Goal: Transaction & Acquisition: Obtain resource

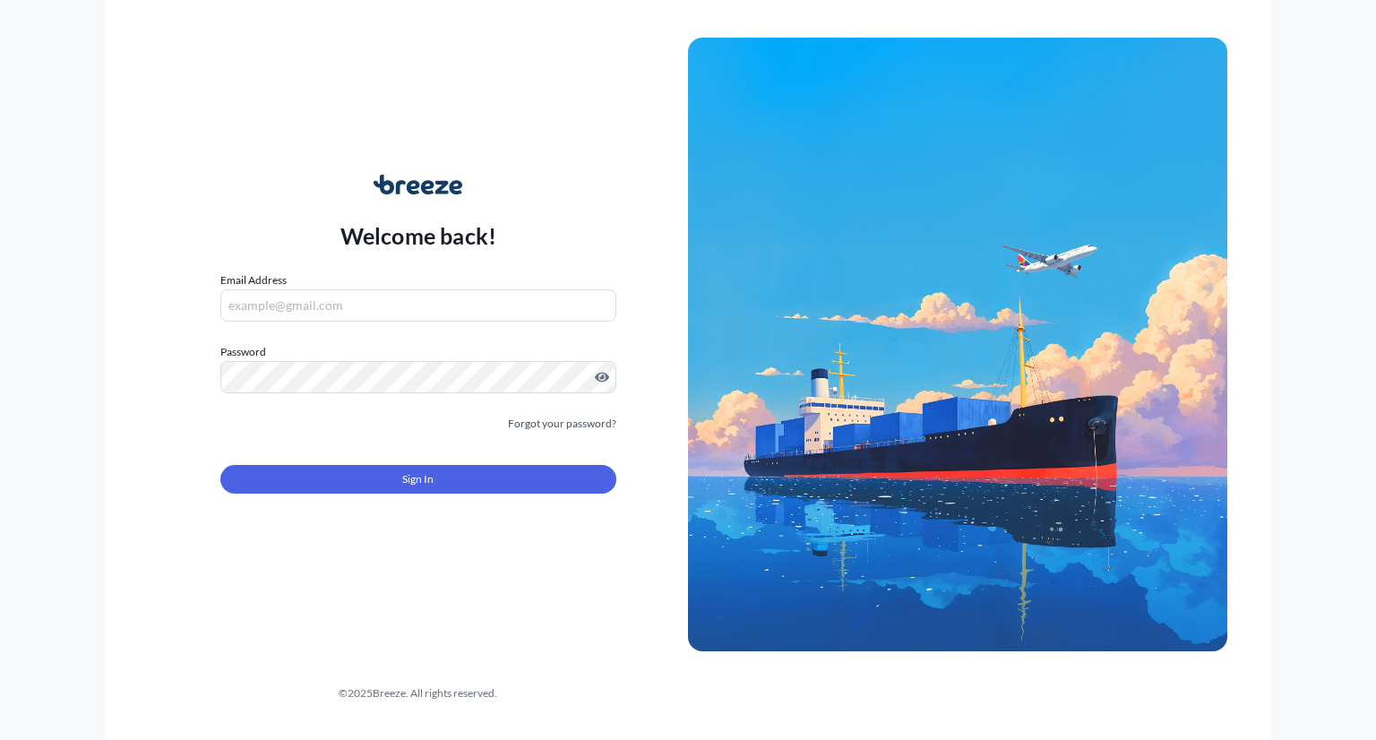
type input "[EMAIL_ADDRESS][DOMAIN_NAME]"
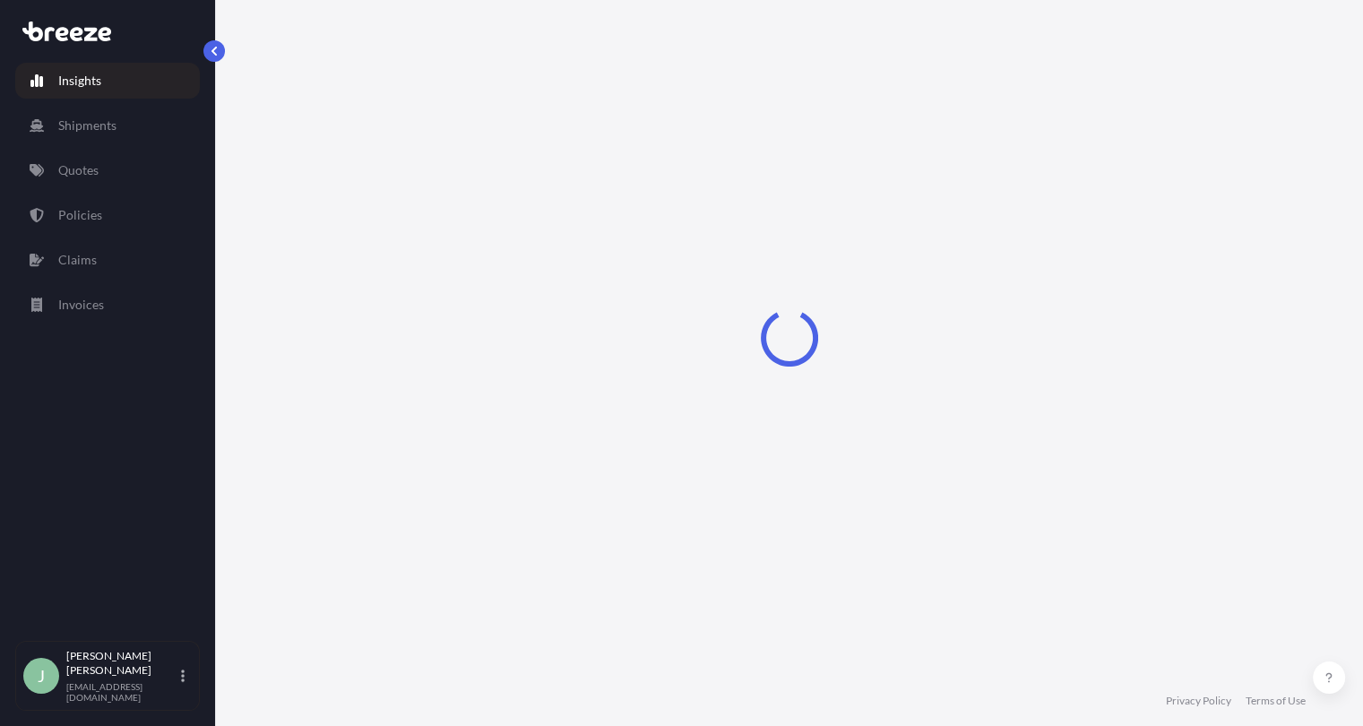
select select "2025"
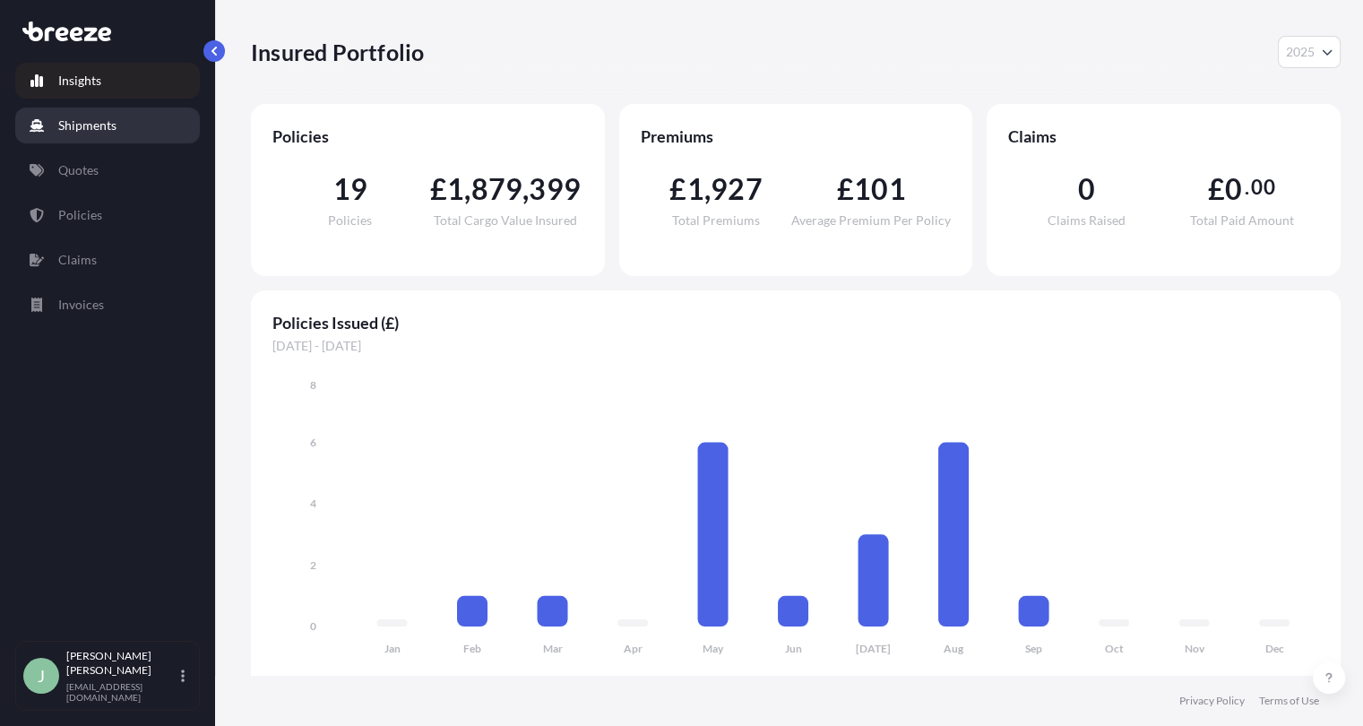
click at [84, 122] on p "Shipments" at bounding box center [87, 125] width 58 height 18
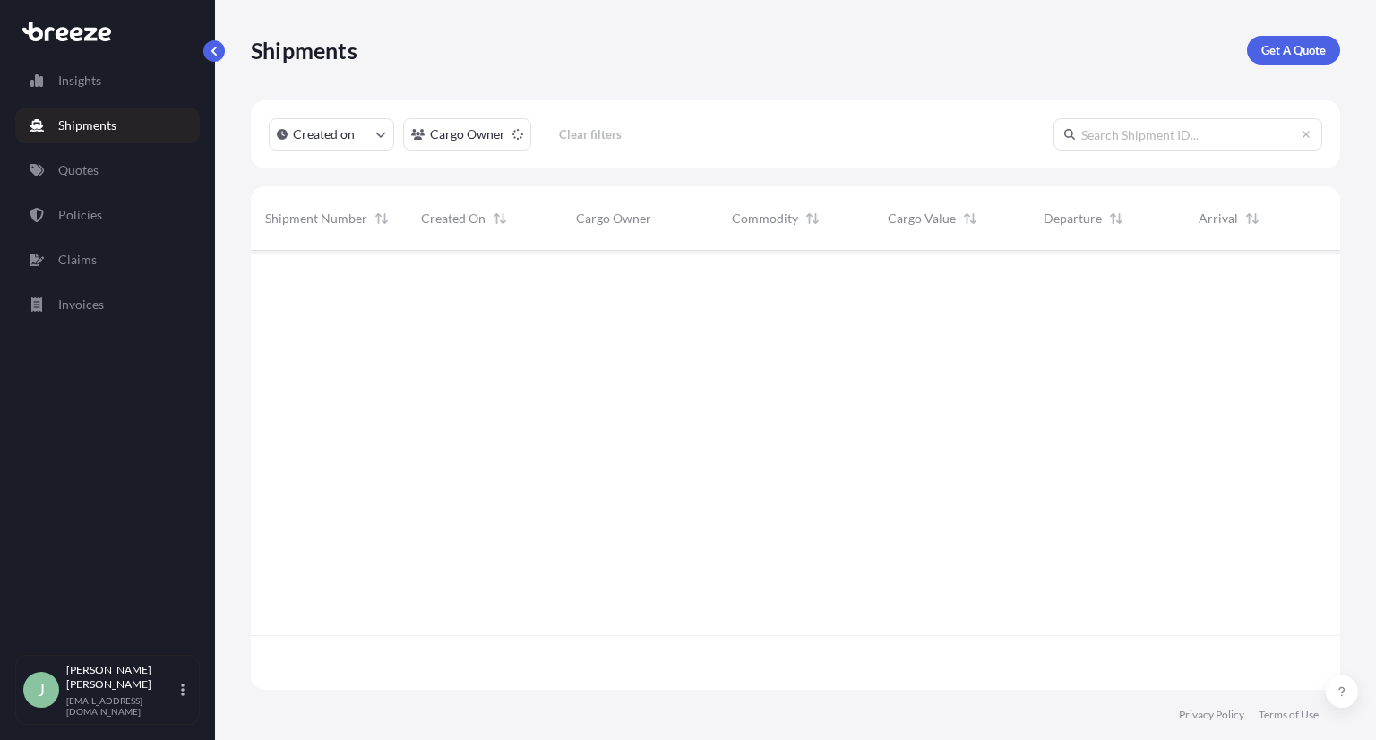
scroll to position [489, 1075]
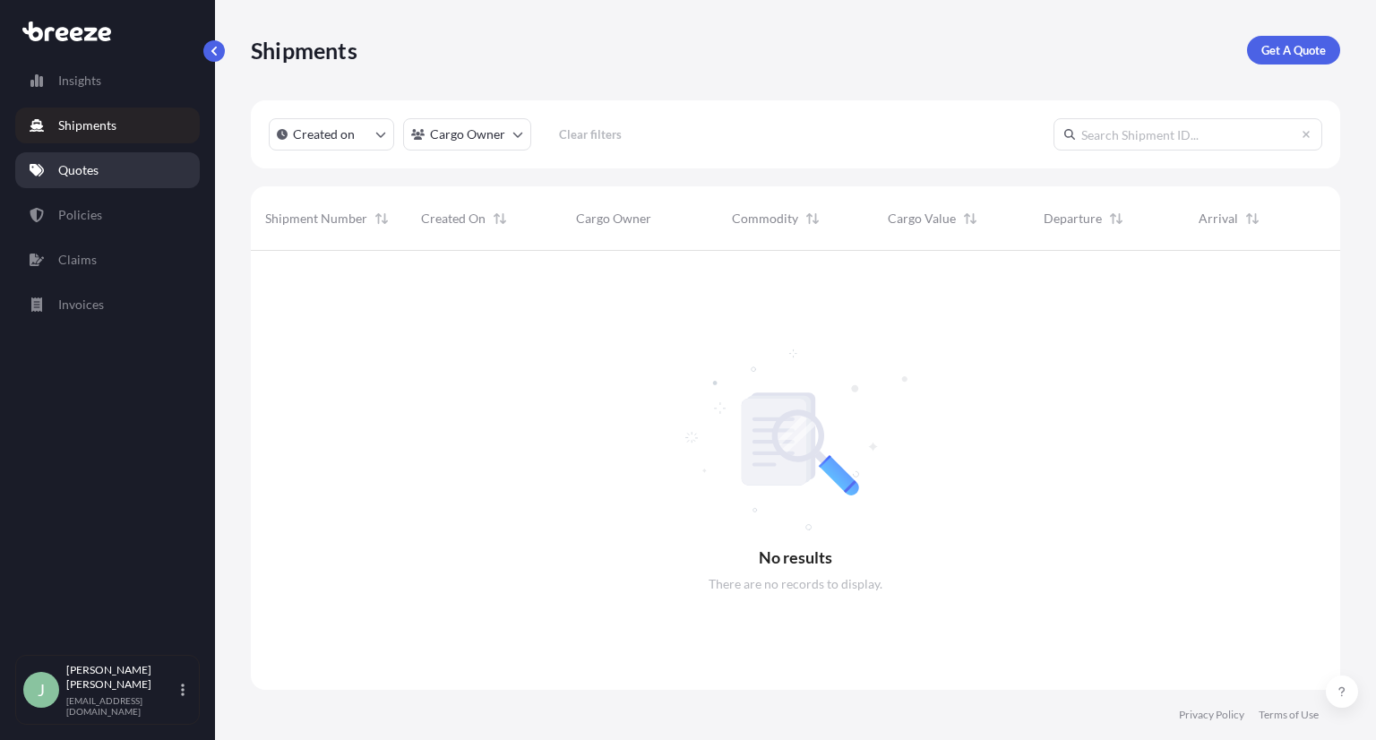
click at [114, 168] on link "Quotes" at bounding box center [107, 170] width 185 height 36
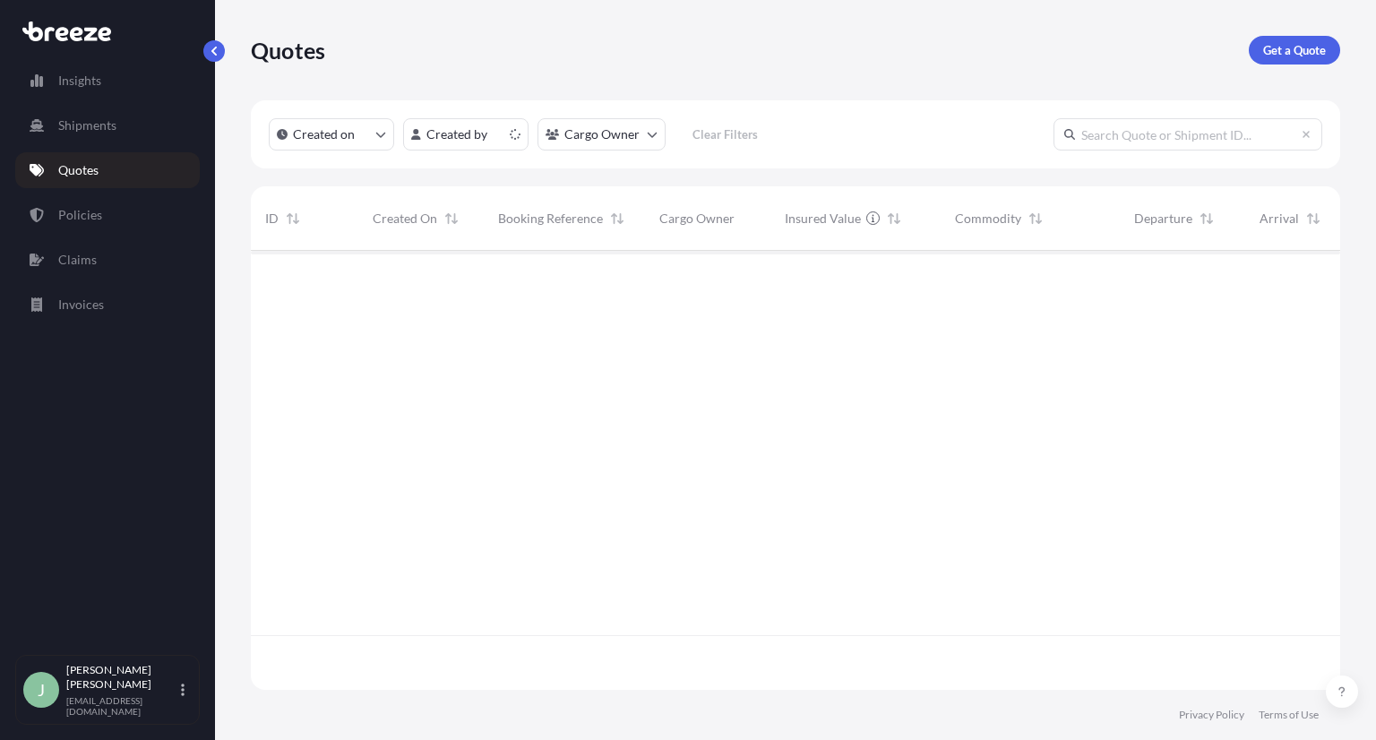
scroll to position [434, 1075]
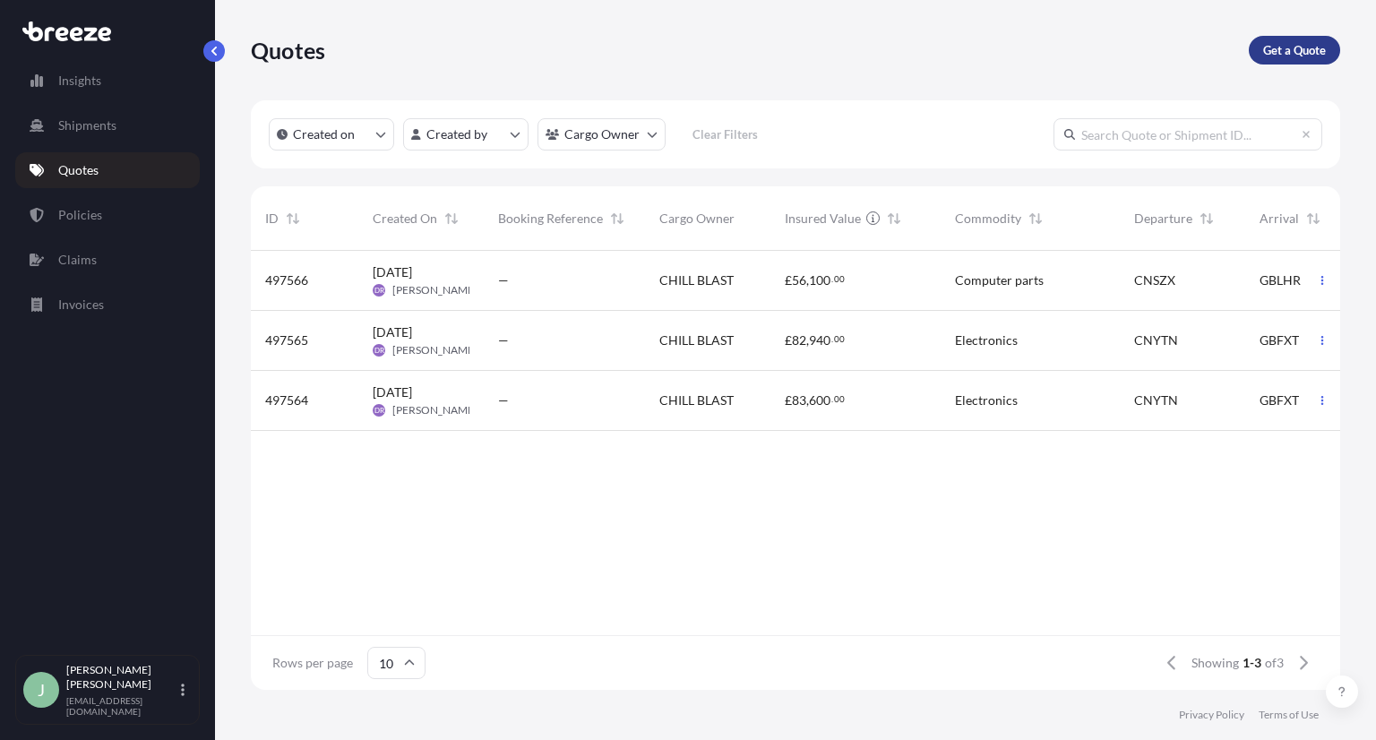
click at [1254, 44] on link "Get a Quote" at bounding box center [1294, 50] width 91 height 29
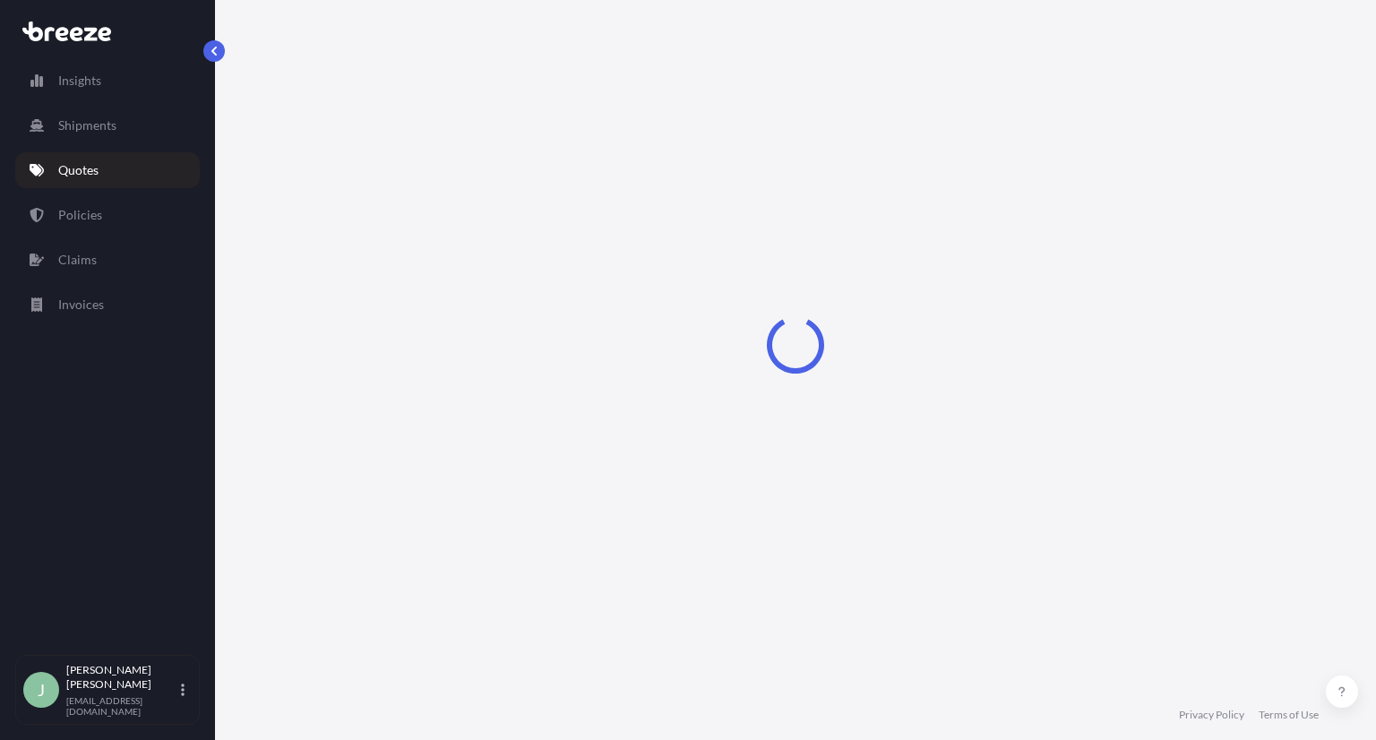
select select "Sea"
select select "1"
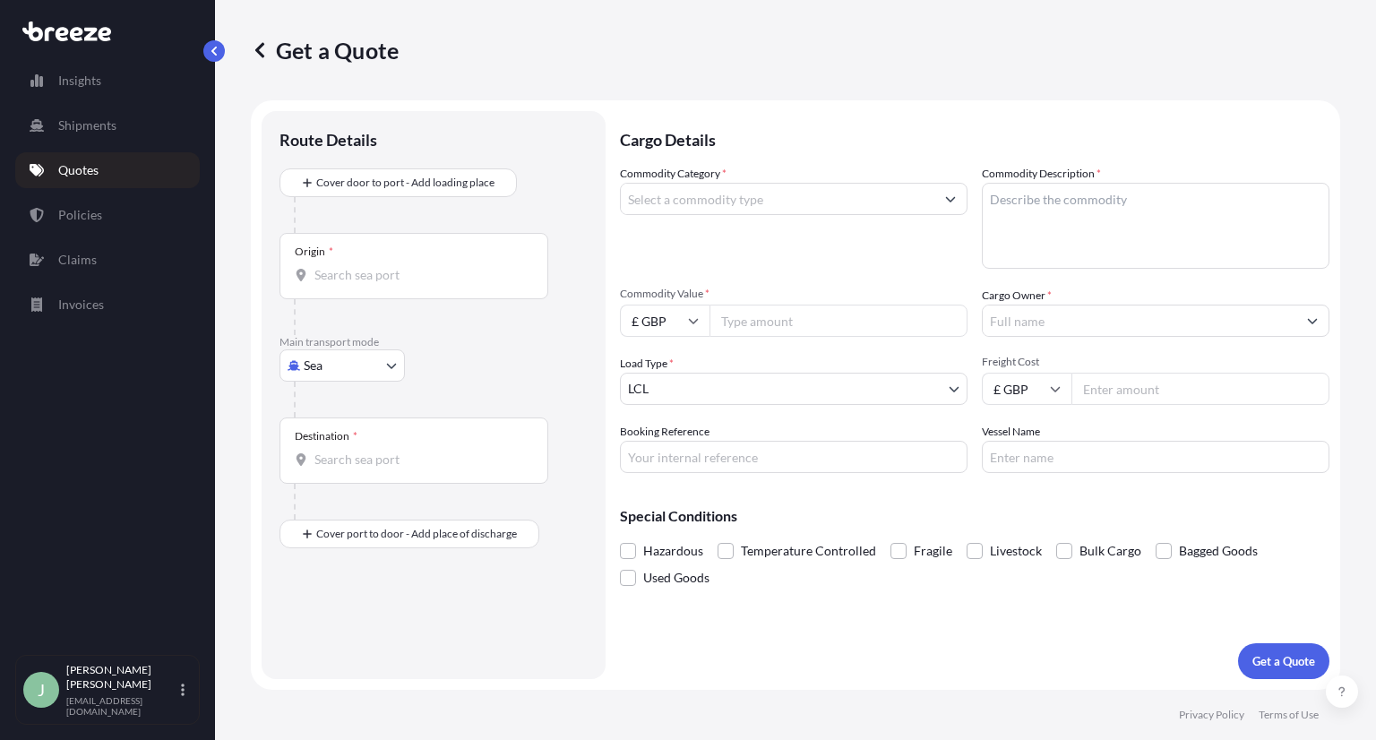
click at [678, 197] on input "Commodity Category *" at bounding box center [778, 199] width 314 height 32
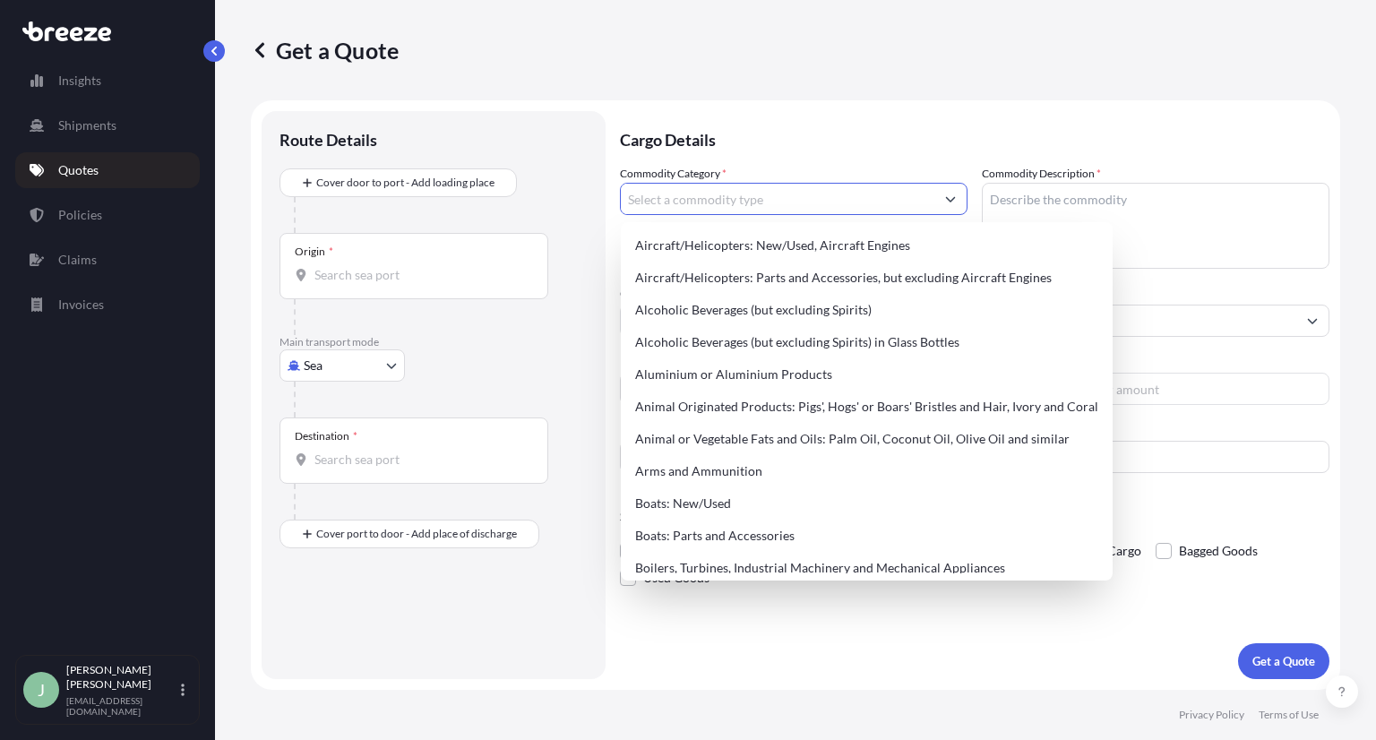
click at [848, 148] on p "Cargo Details" at bounding box center [974, 138] width 709 height 54
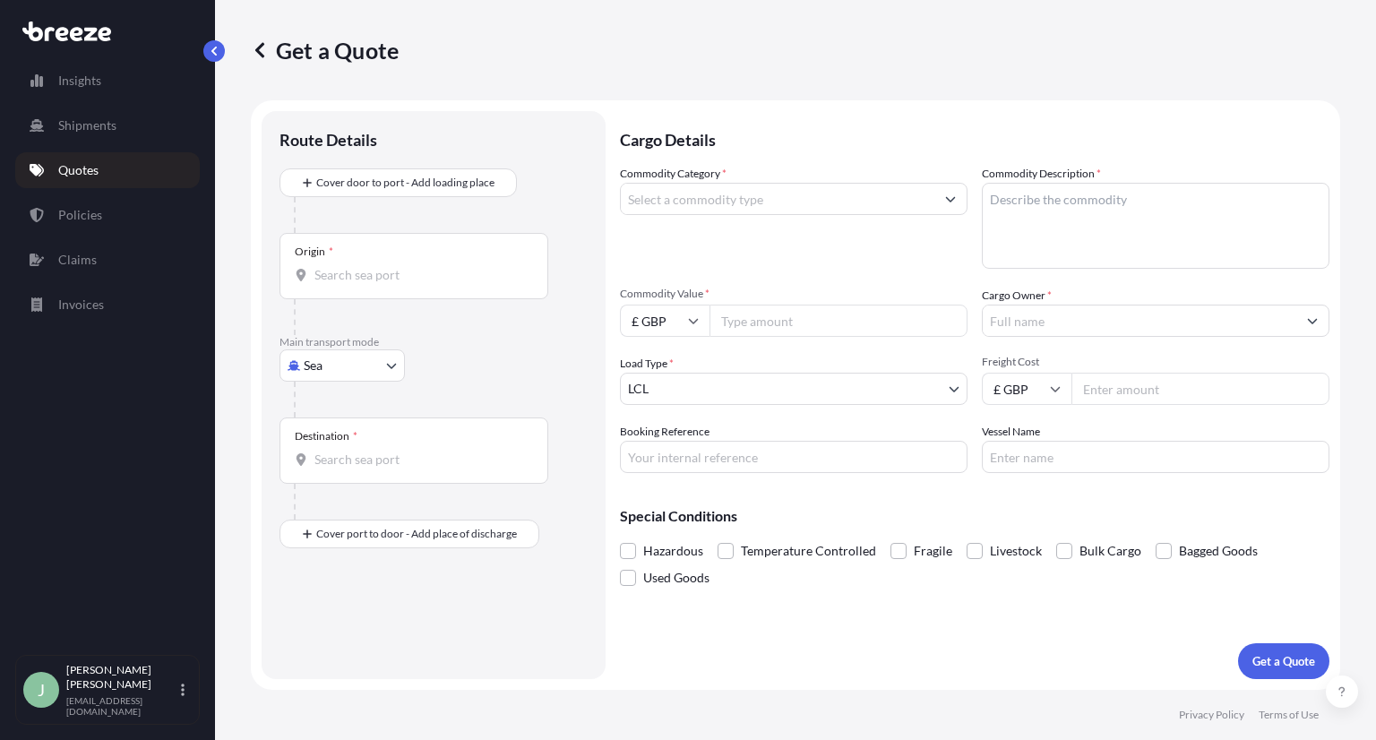
click at [760, 322] on input "Commodity Value *" at bounding box center [838, 321] width 258 height 32
paste input "112939.51"
type input "112939.51"
click at [701, 391] on body "Insights Shipments Quotes Policies Claims Invoices J [PERSON_NAME] Guerin [EMAI…" at bounding box center [688, 370] width 1376 height 740
click at [371, 380] on body "Insights Shipments Quotes Policies Claims Invoices J [PERSON_NAME] Guerin [EMAI…" at bounding box center [688, 370] width 1376 height 740
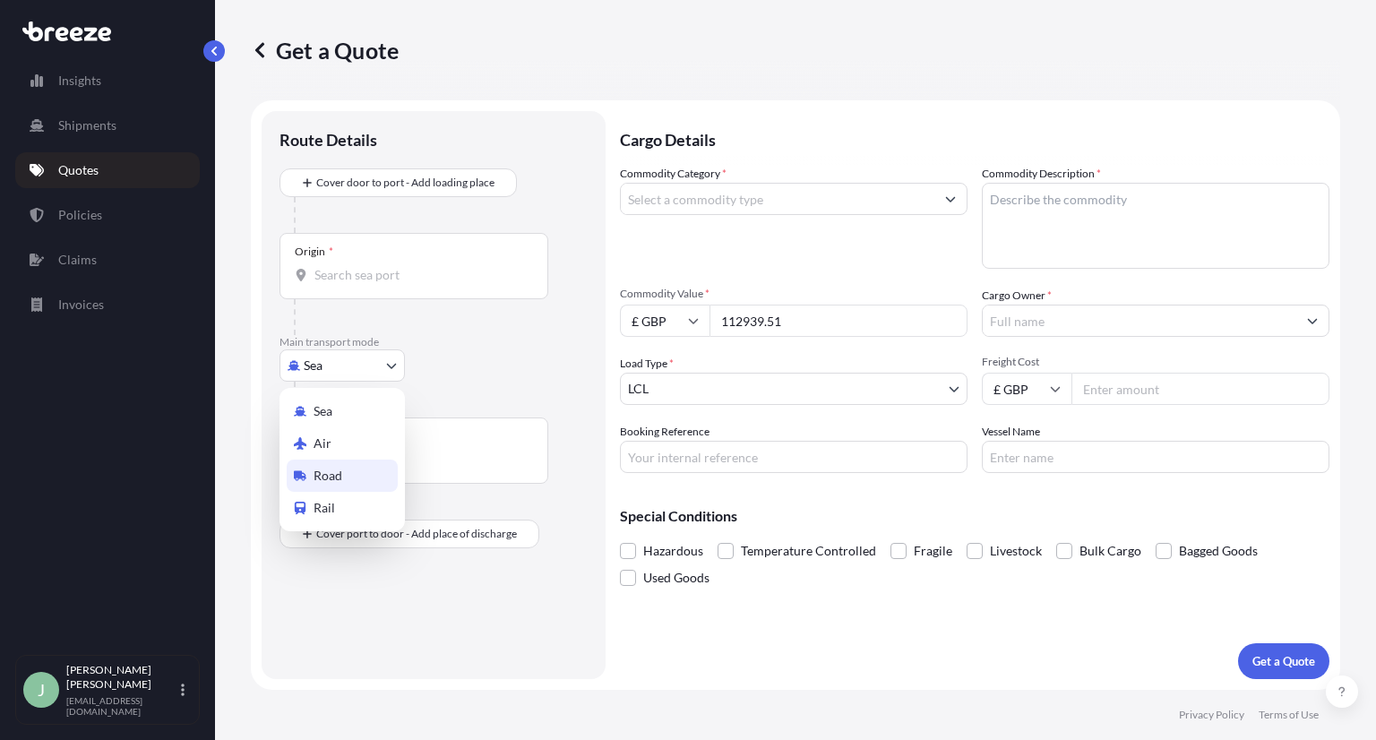
click at [331, 481] on span "Road" at bounding box center [328, 476] width 29 height 18
select select "Road"
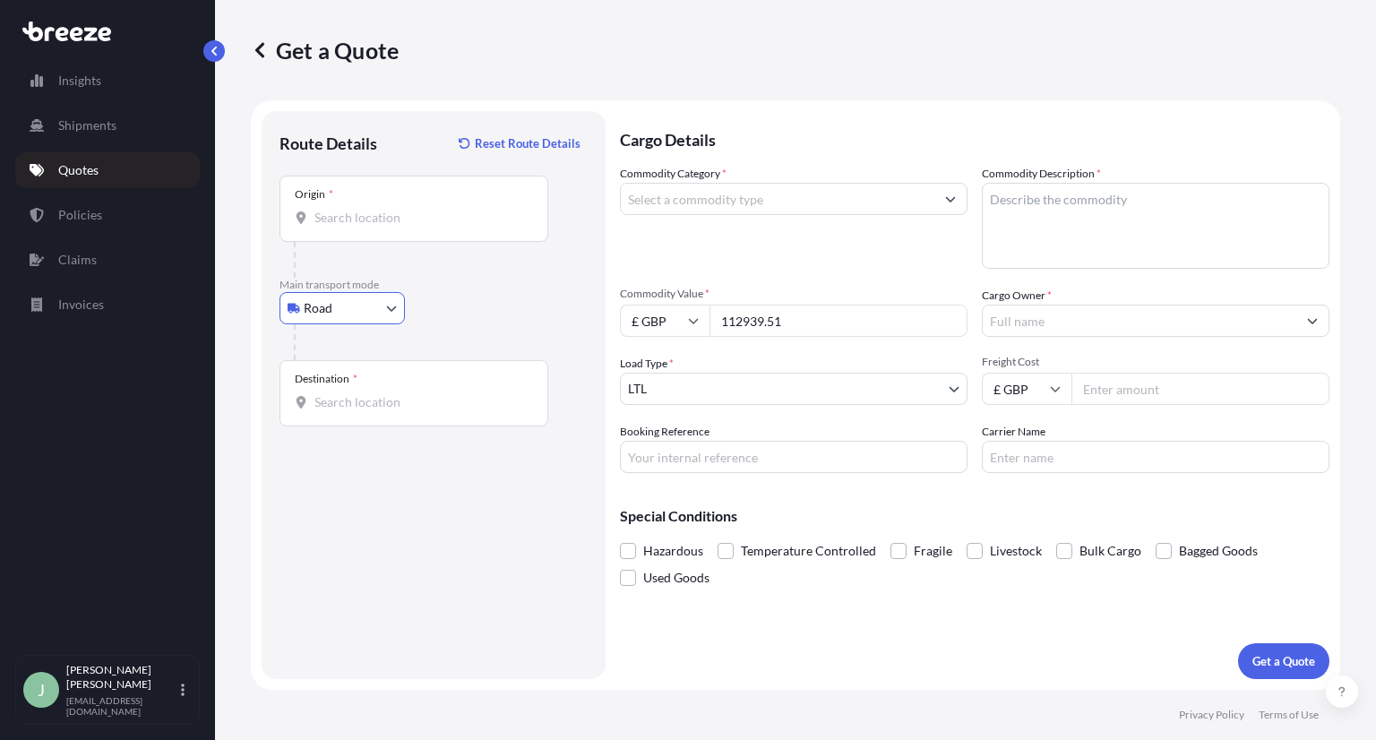
click at [691, 391] on body "Insights Shipments Quotes Policies Claims Invoices J [PERSON_NAME] Guerin [EMAI…" at bounding box center [688, 370] width 1376 height 740
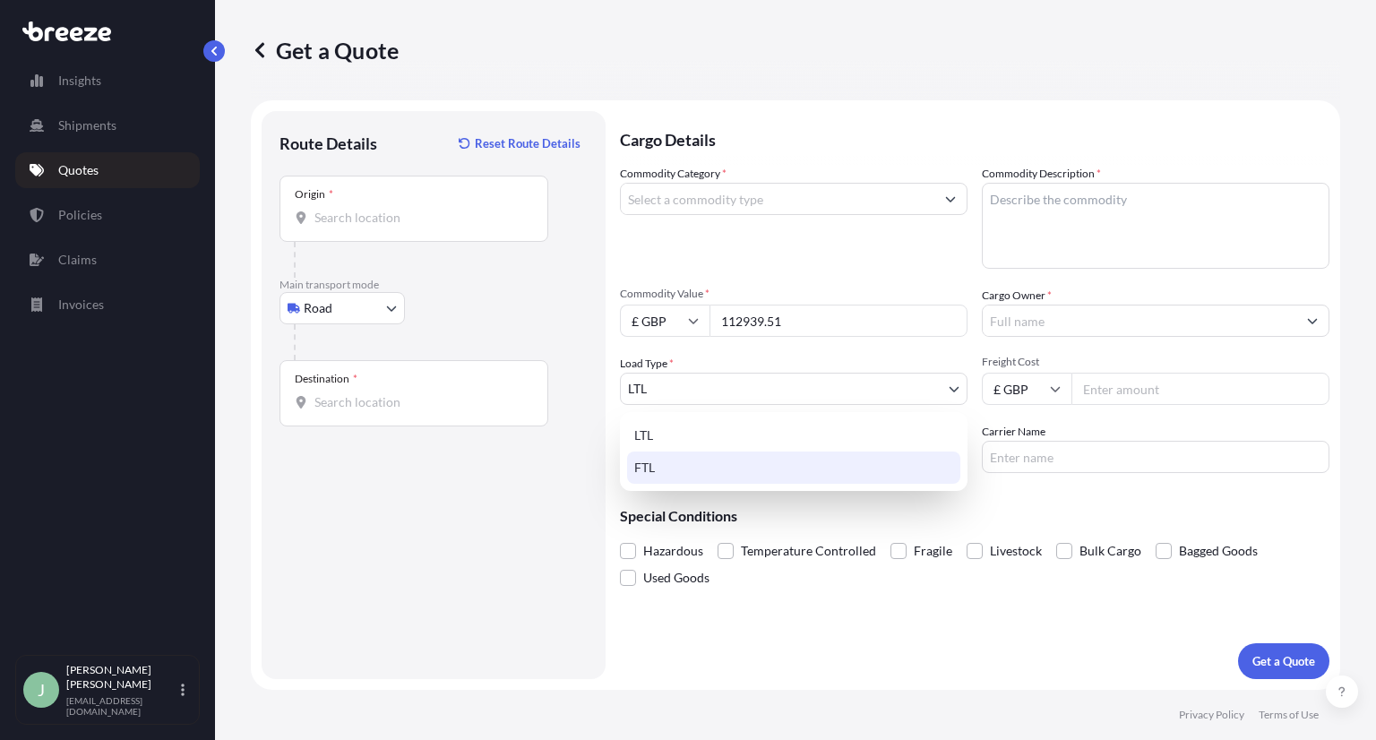
click at [658, 467] on div "FTL" at bounding box center [793, 467] width 333 height 32
select select "2"
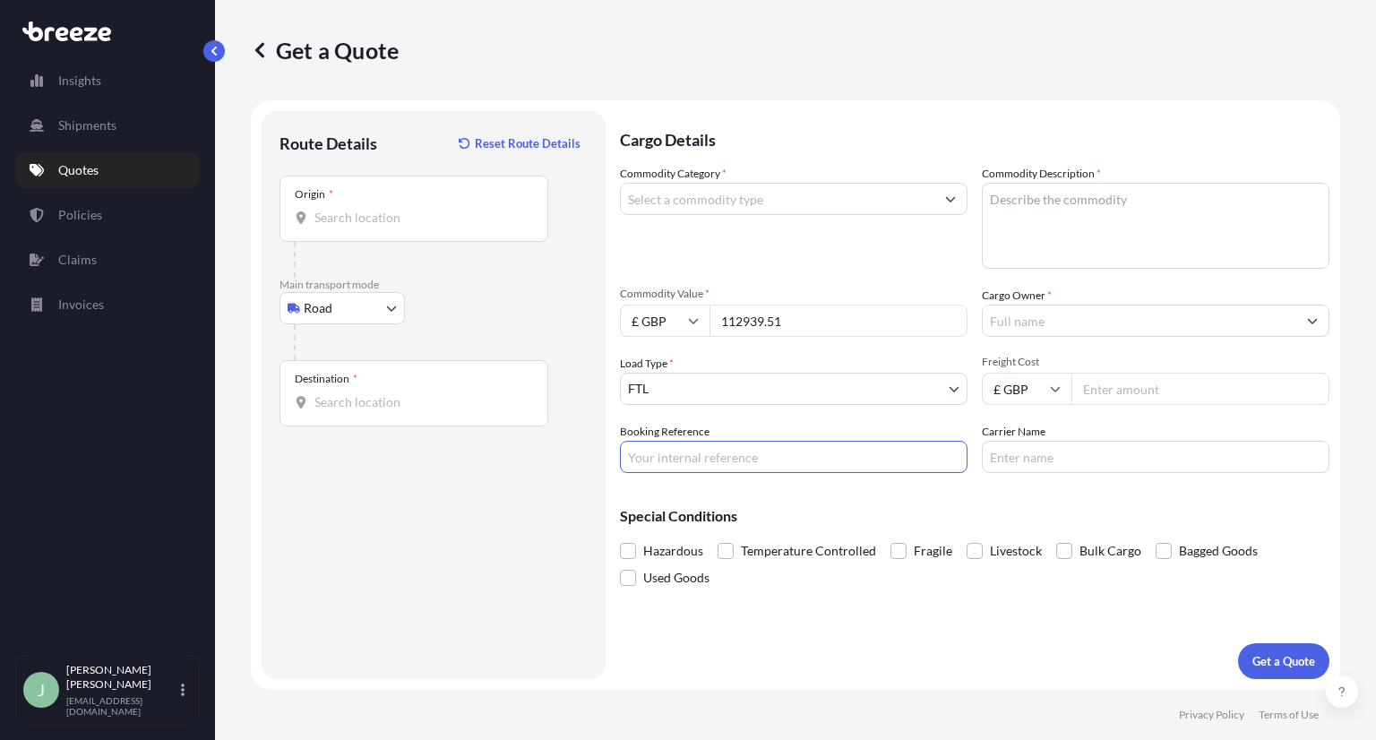
click at [711, 449] on input "Booking Reference" at bounding box center [794, 457] width 348 height 32
paste input "TPYB20495"
type input "TPYB20495"
click at [1060, 459] on input "Carrier Name" at bounding box center [1156, 457] width 348 height 32
click at [1139, 386] on input "Freight Cost" at bounding box center [1200, 389] width 258 height 32
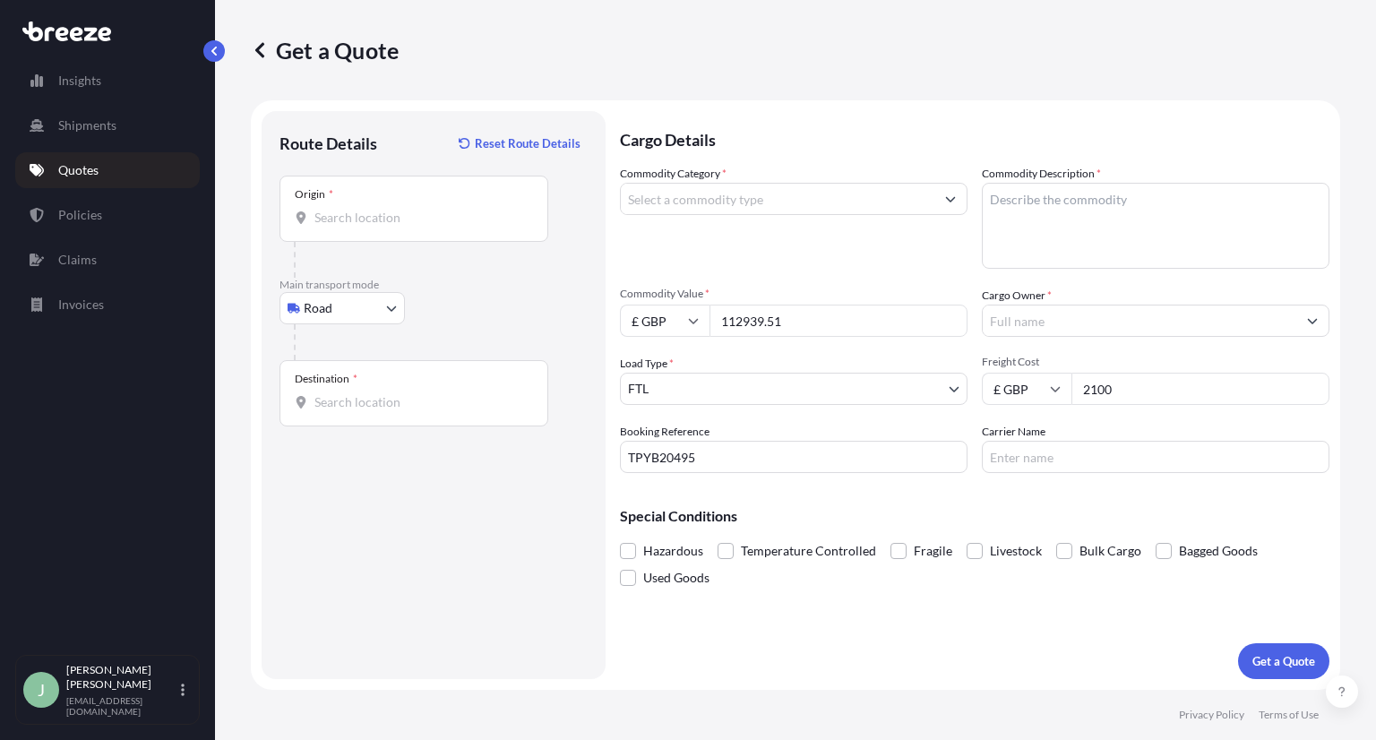
type input "2100"
click at [1010, 385] on input "£ GBP" at bounding box center [1027, 389] width 90 height 32
click at [1010, 434] on div "€ EUR" at bounding box center [1026, 438] width 75 height 34
type input "€ EUR"
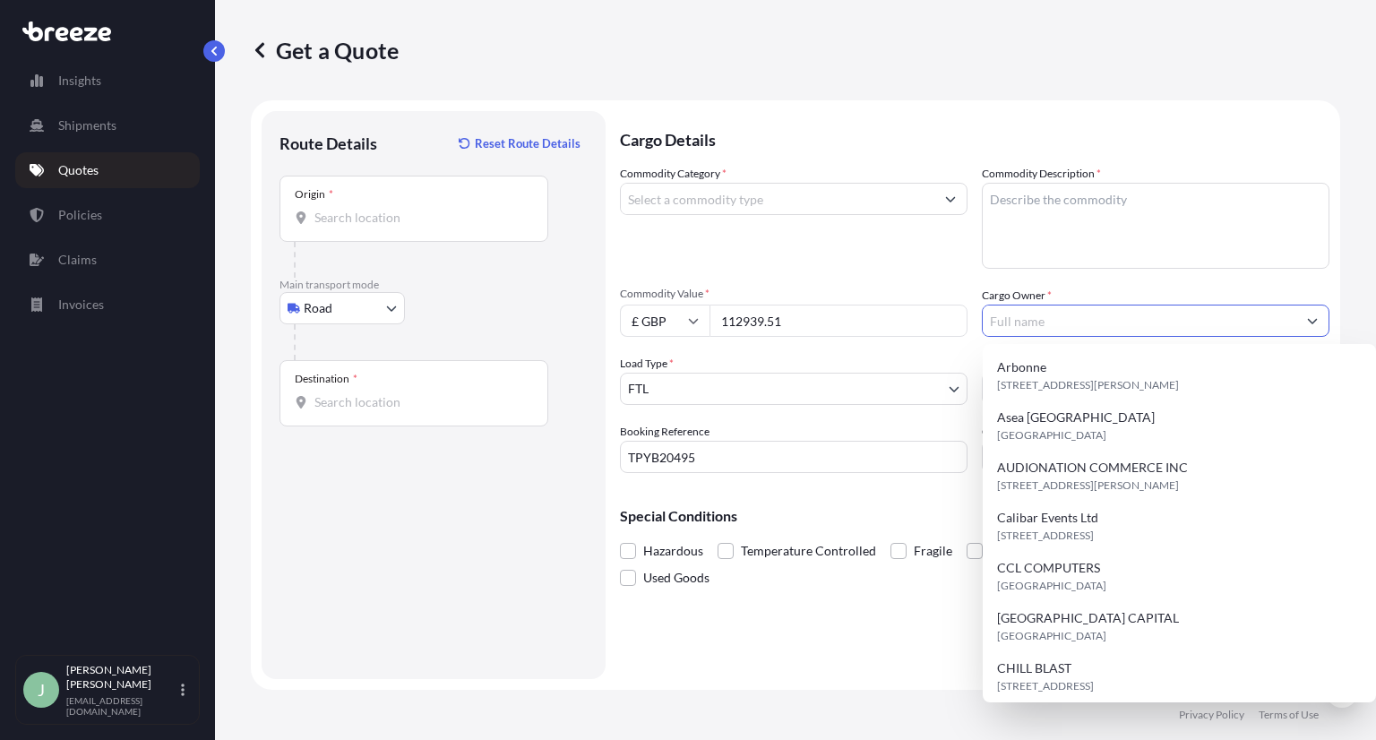
click at [1042, 323] on input "Cargo Owner *" at bounding box center [1140, 321] width 314 height 32
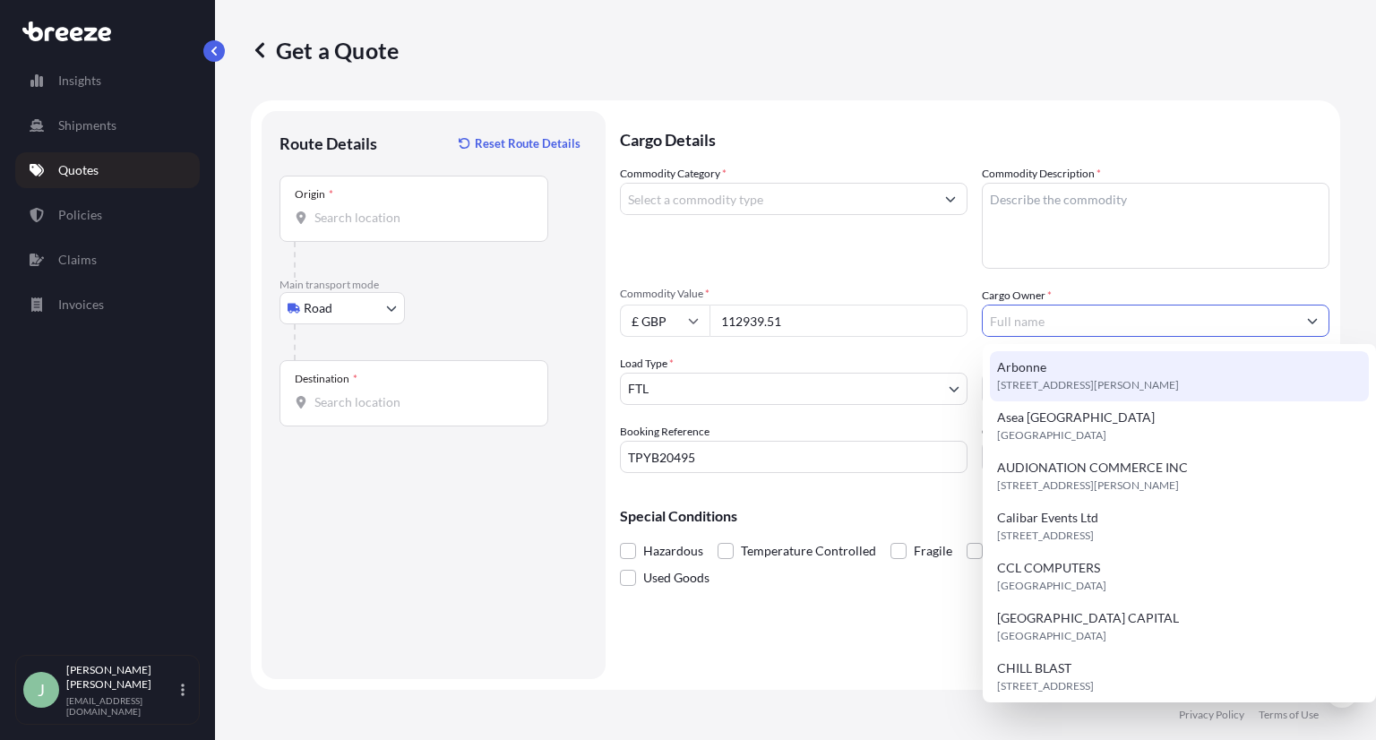
click at [1067, 377] on span "[STREET_ADDRESS][PERSON_NAME]" at bounding box center [1088, 385] width 182 height 18
type input "Arbonne"
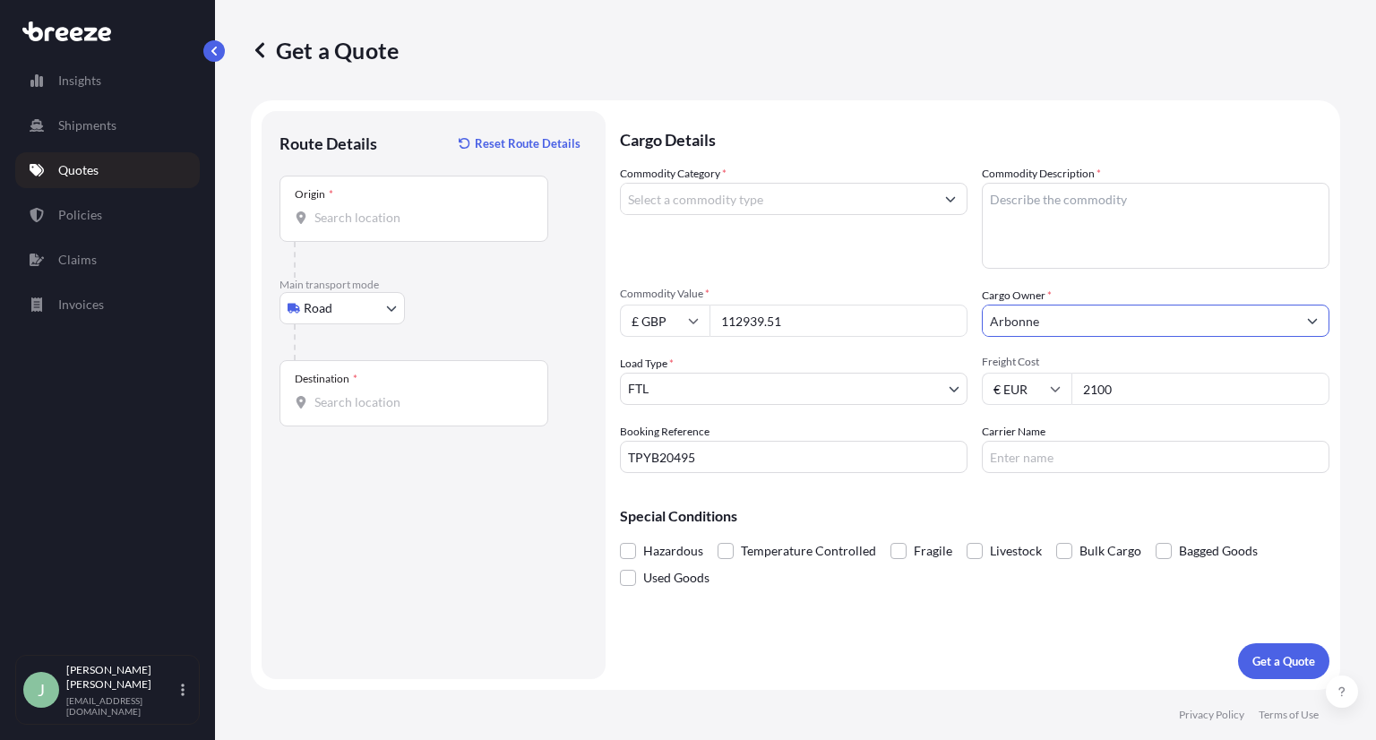
click at [1038, 456] on input "Carrier Name" at bounding box center [1156, 457] width 348 height 32
type input "Transportify"
click at [1057, 212] on textarea "Commodity Description *" at bounding box center [1156, 226] width 348 height 86
click at [792, 198] on input "Commodity Category *" at bounding box center [778, 199] width 314 height 32
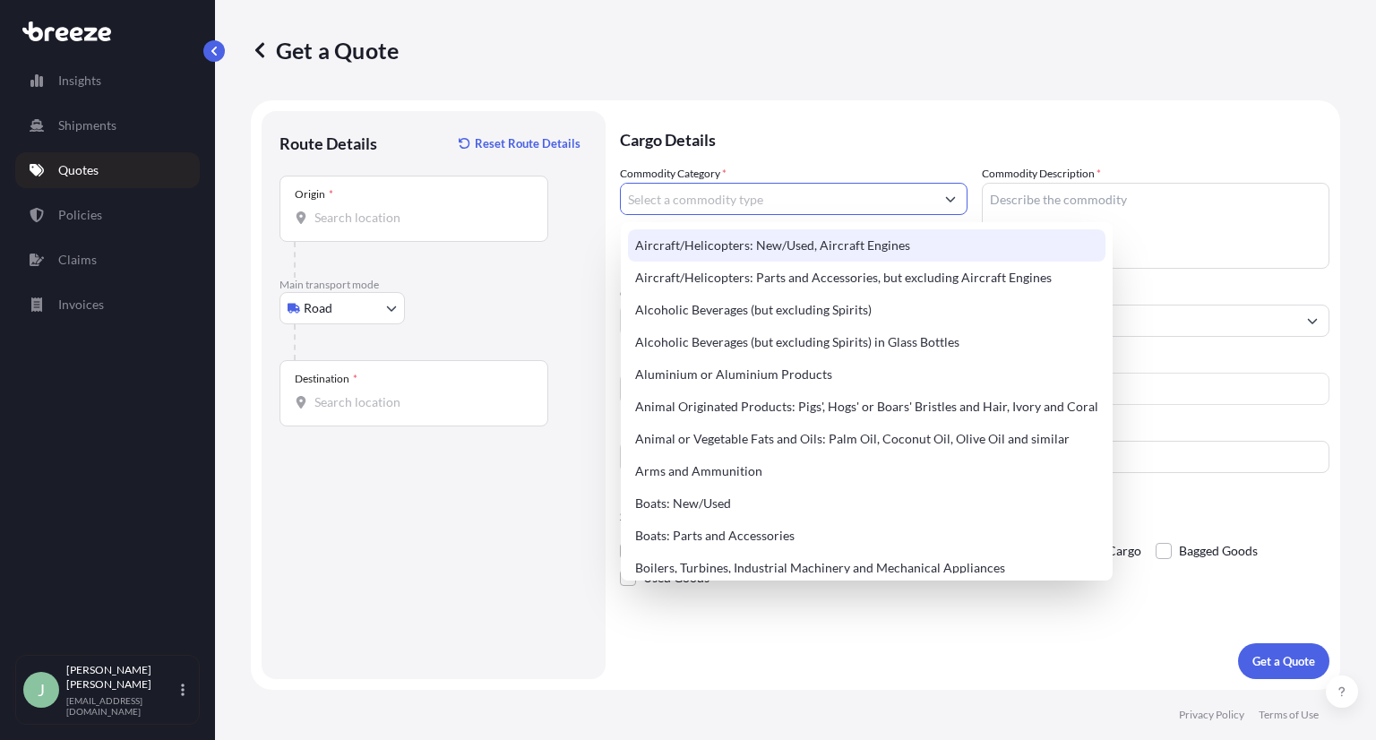
paste input "2106102090"
type input "2106102090"
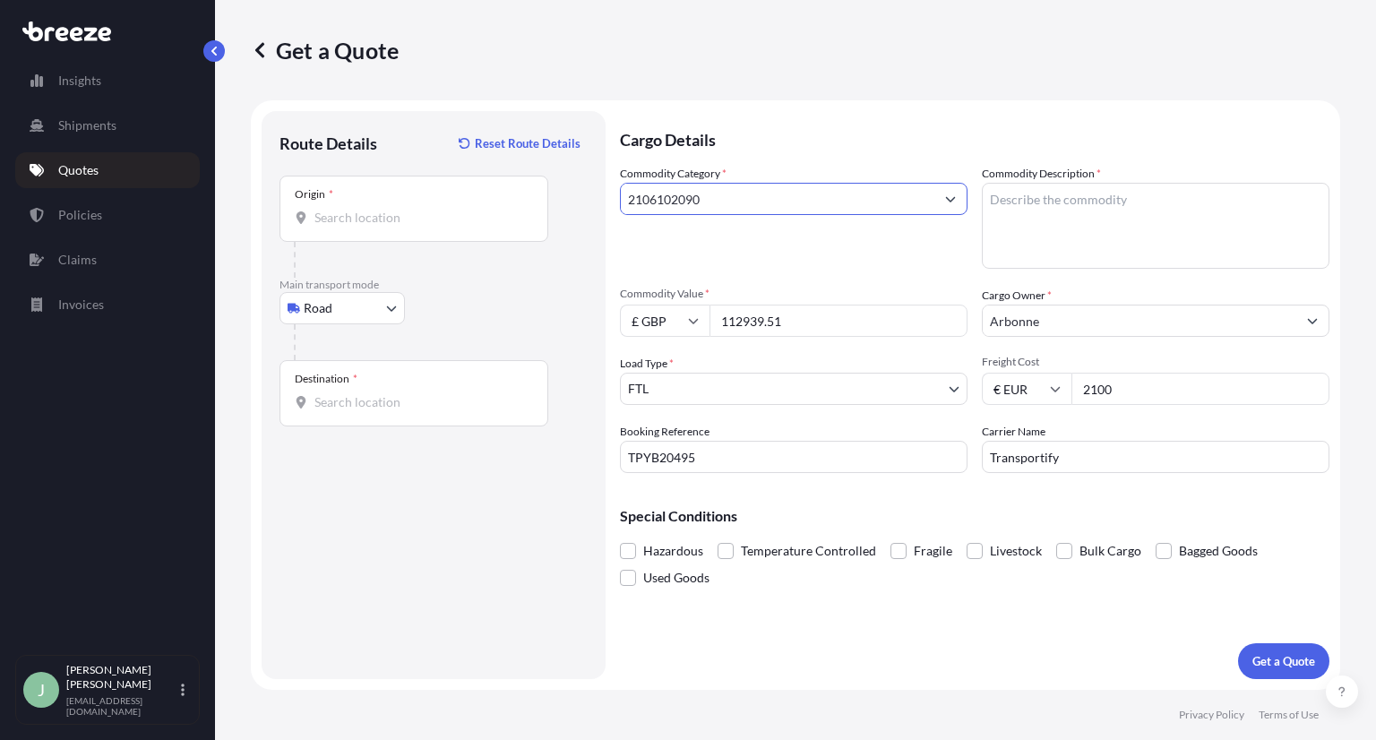
drag, startPoint x: 762, startPoint y: 198, endPoint x: 589, endPoint y: 177, distance: 174.1
click at [589, 177] on form "Route Details Reset Route Details Place of loading Road Road Rail Origin * Main…" at bounding box center [795, 394] width 1089 height 589
type input "s"
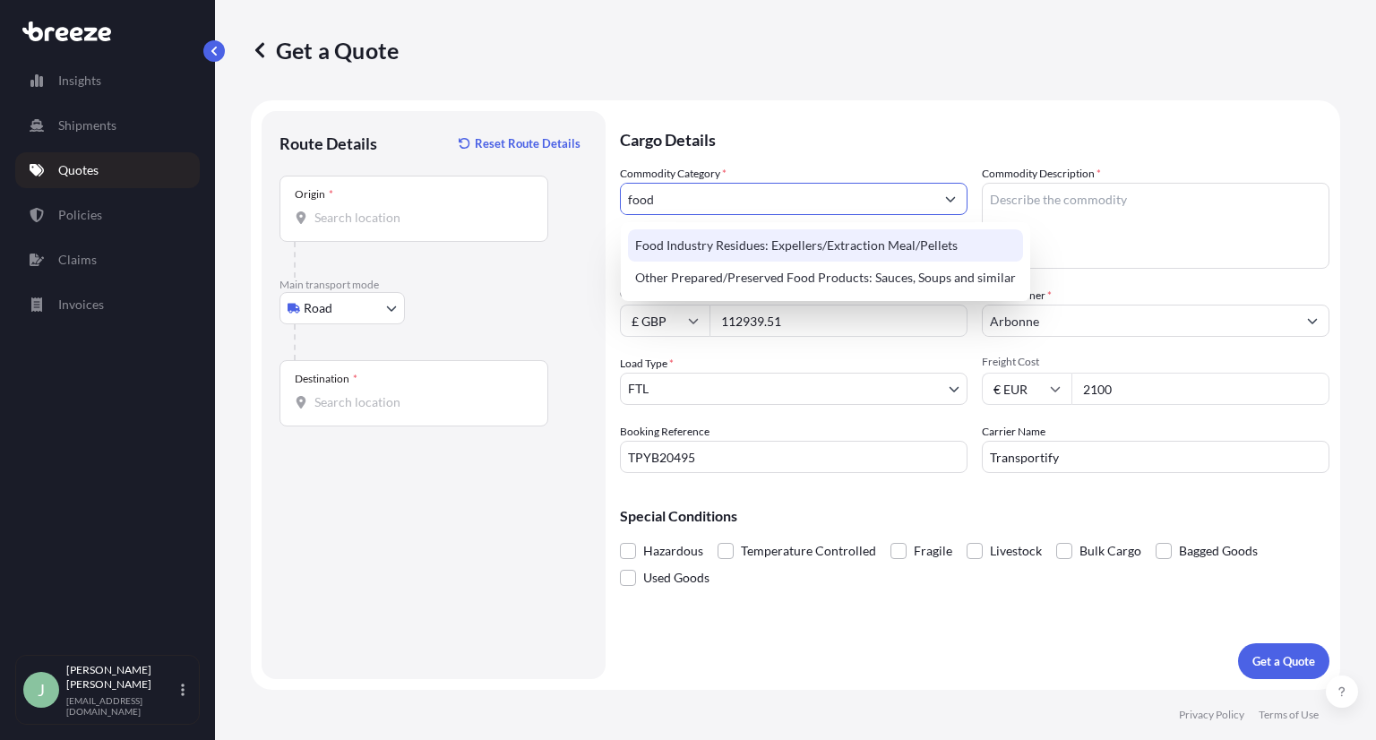
type input "food"
click at [1006, 209] on textarea "Commodity Description *" at bounding box center [1156, 226] width 348 height 86
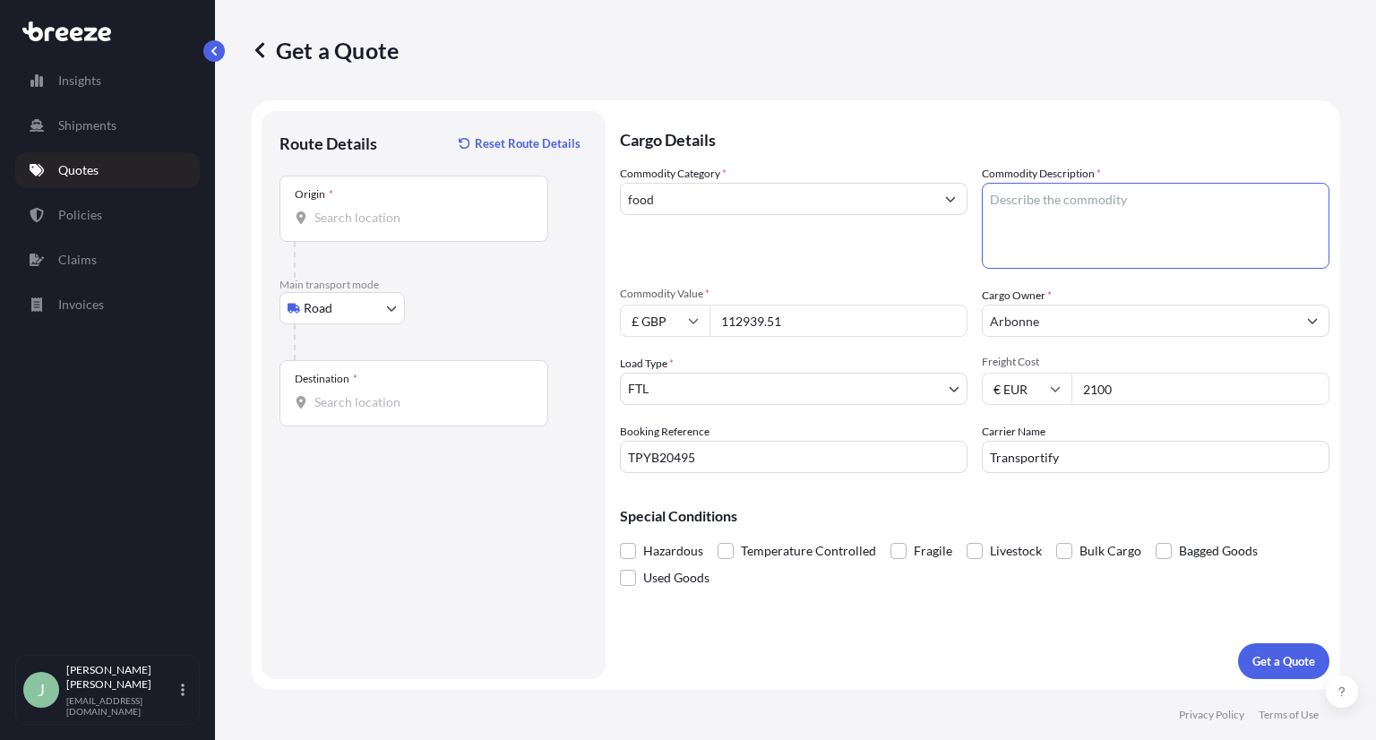
paste textarea "2106102090"
drag, startPoint x: 1107, startPoint y: 199, endPoint x: 946, endPoint y: 210, distance: 161.6
click at [946, 210] on div "Commodity Category * food Commodity Description * 2106102090 Commodity Value * …" at bounding box center [974, 319] width 709 height 308
type textarea "2"
paste textarea "commercial invoice"
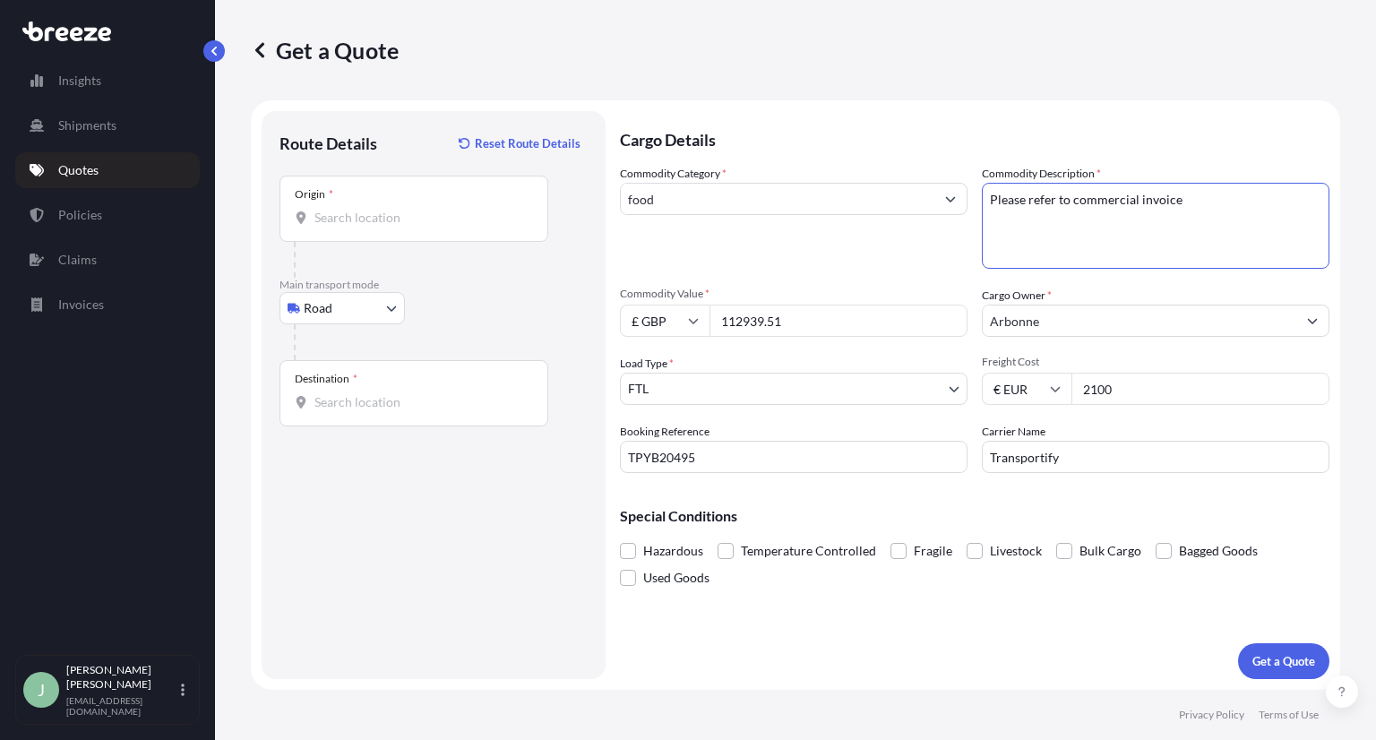
type textarea "Please refer to commercial invoice"
click at [809, 203] on input "food" at bounding box center [778, 199] width 314 height 32
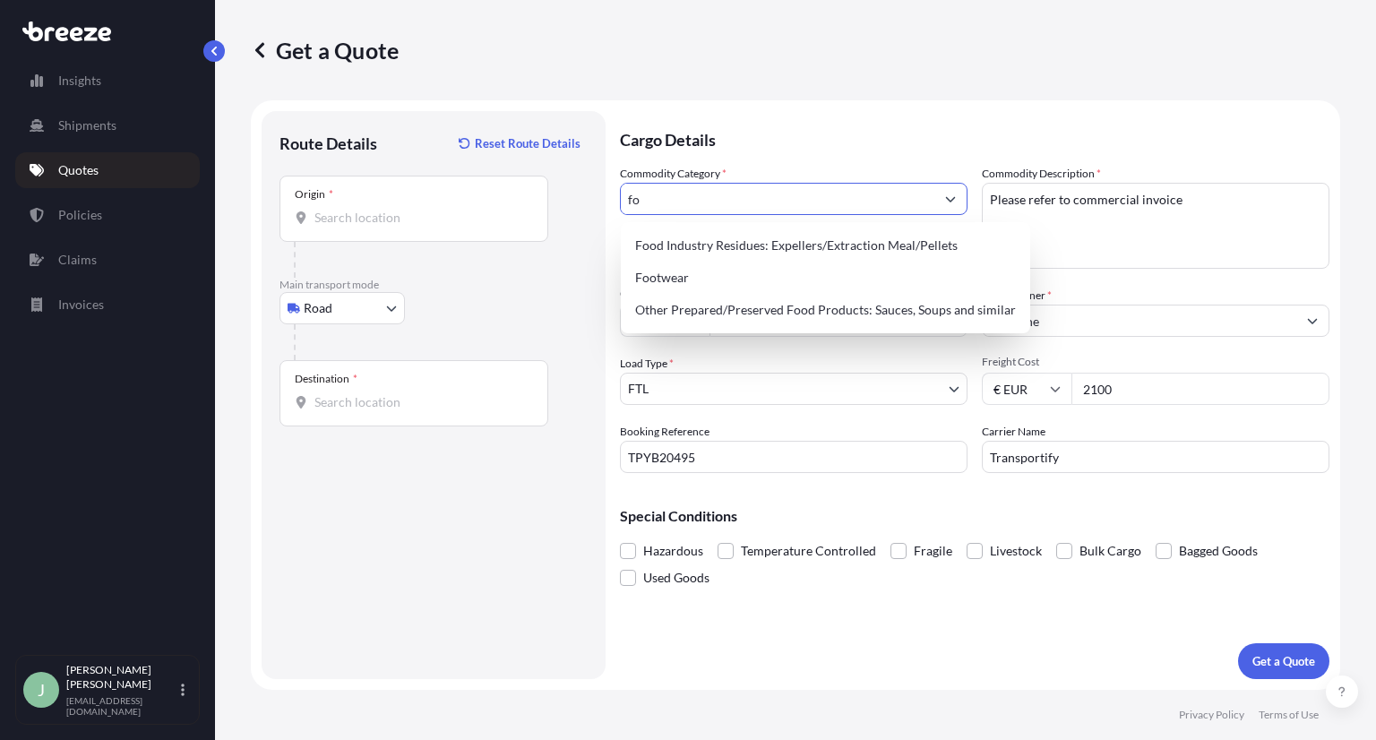
type input "f"
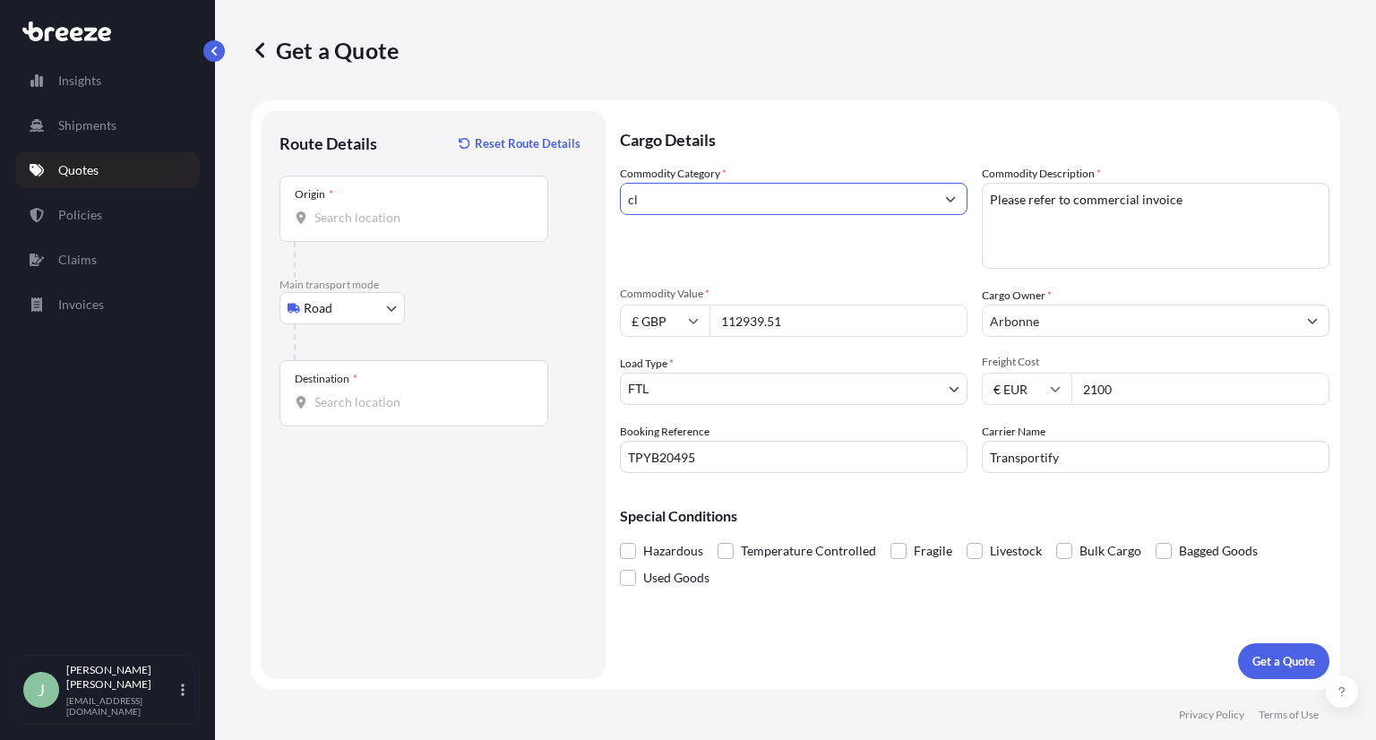
type input "c"
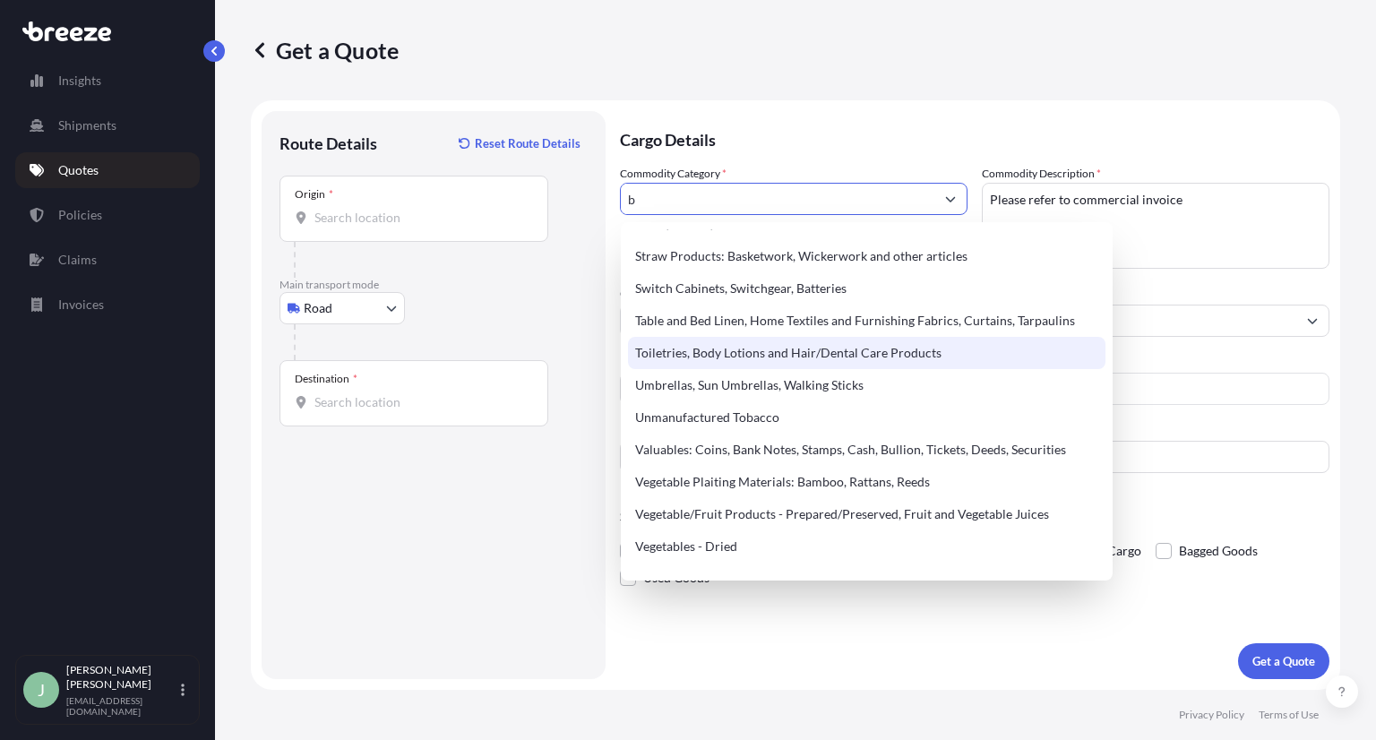
scroll to position [1301, 0]
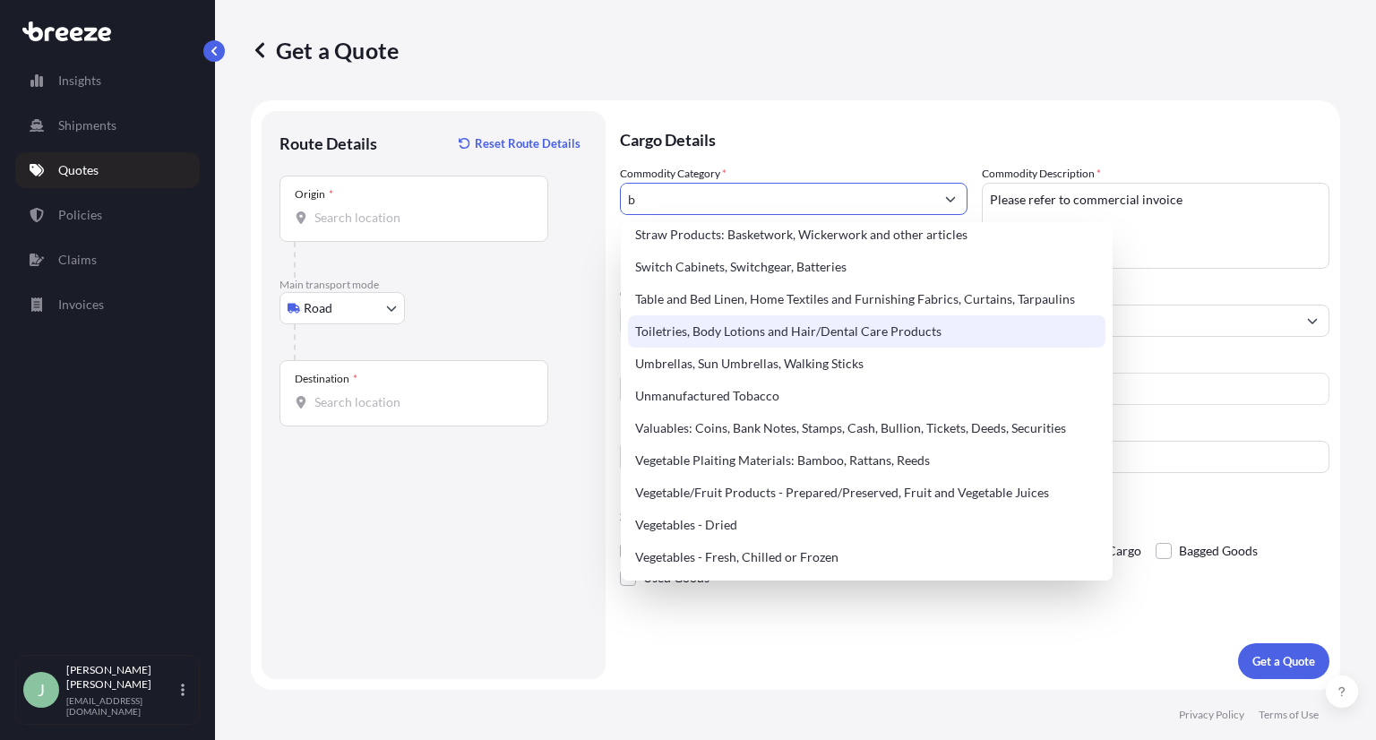
click at [813, 338] on div "Toiletries, Body Lotions and Hair/Dental Care Products" at bounding box center [866, 331] width 477 height 32
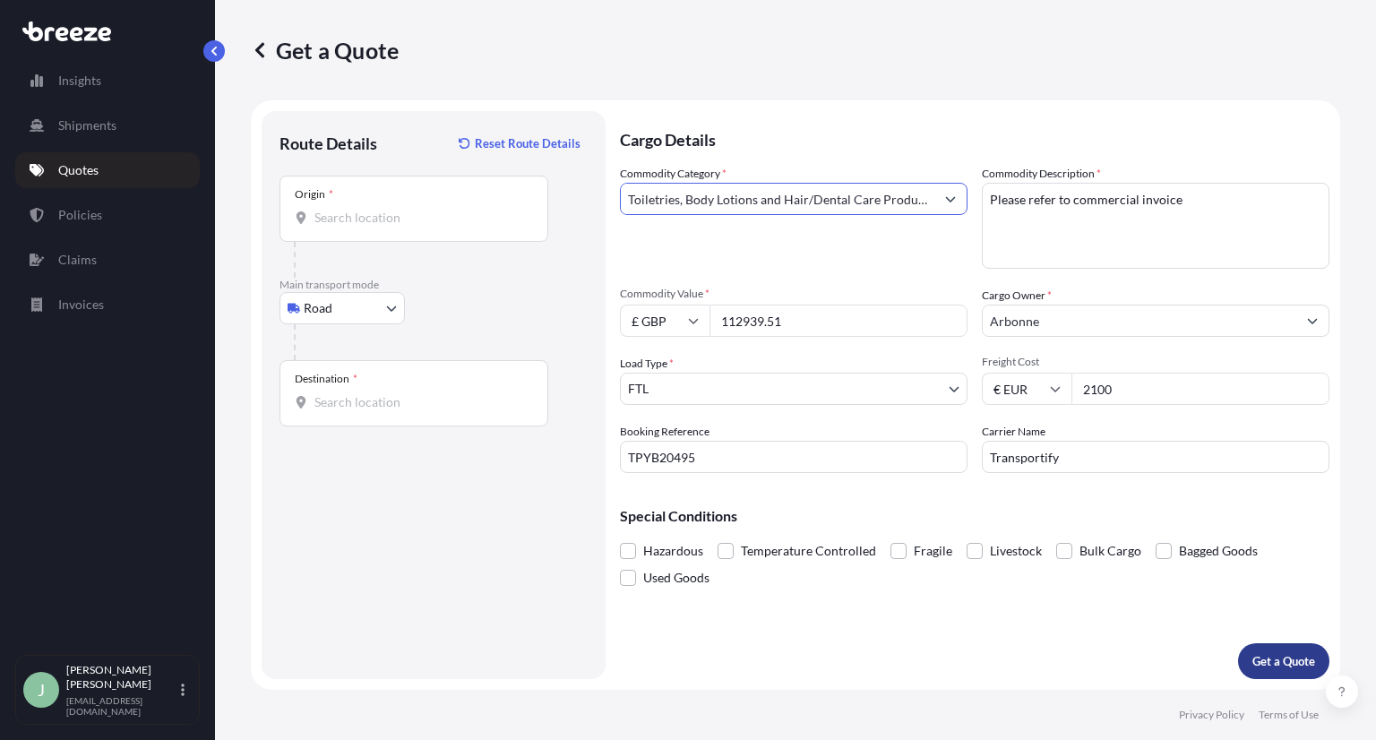
type input "Toiletries, Body Lotions and Hair/Dental Care Products"
click at [1301, 671] on button "Get a Quote" at bounding box center [1283, 661] width 91 height 36
click at [371, 213] on input "Origin * Please select an origin" at bounding box center [419, 218] width 211 height 18
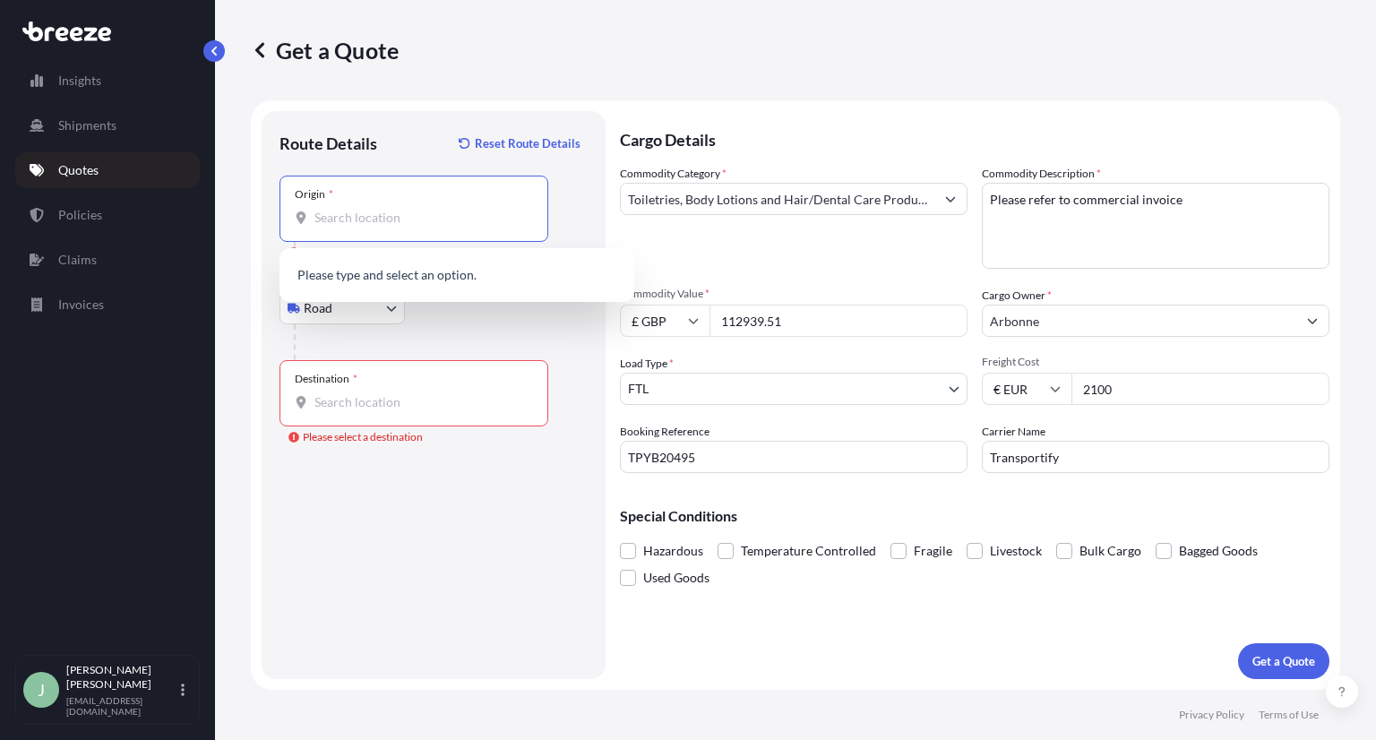
paste input "GB-NN4 9EX"
click at [396, 284] on span "[STREET_ADDRESS]" at bounding box center [396, 277] width 112 height 18
paste input "PL-05-840"
type input "[STREET_ADDRESS]"
click at [387, 408] on input "Destination * Please select a destination" at bounding box center [419, 402] width 211 height 18
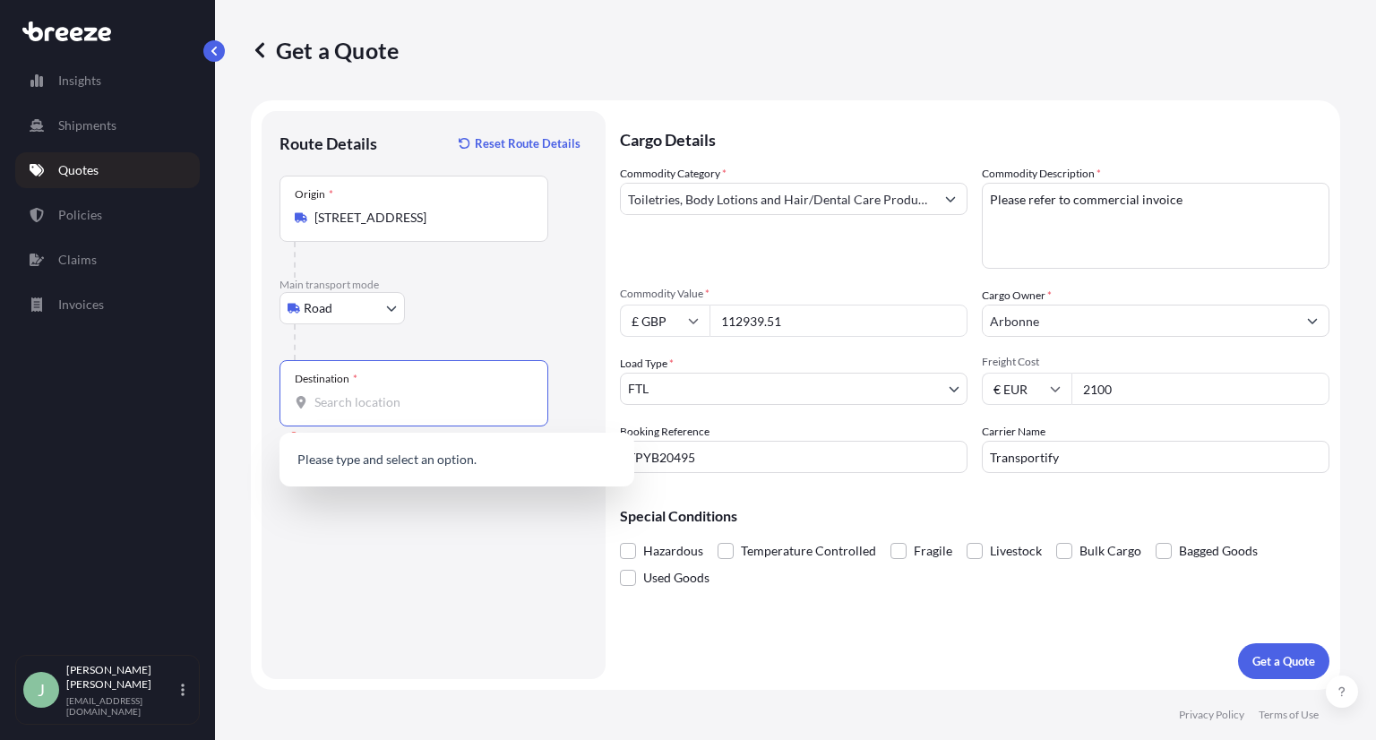
paste input "PL-05-840"
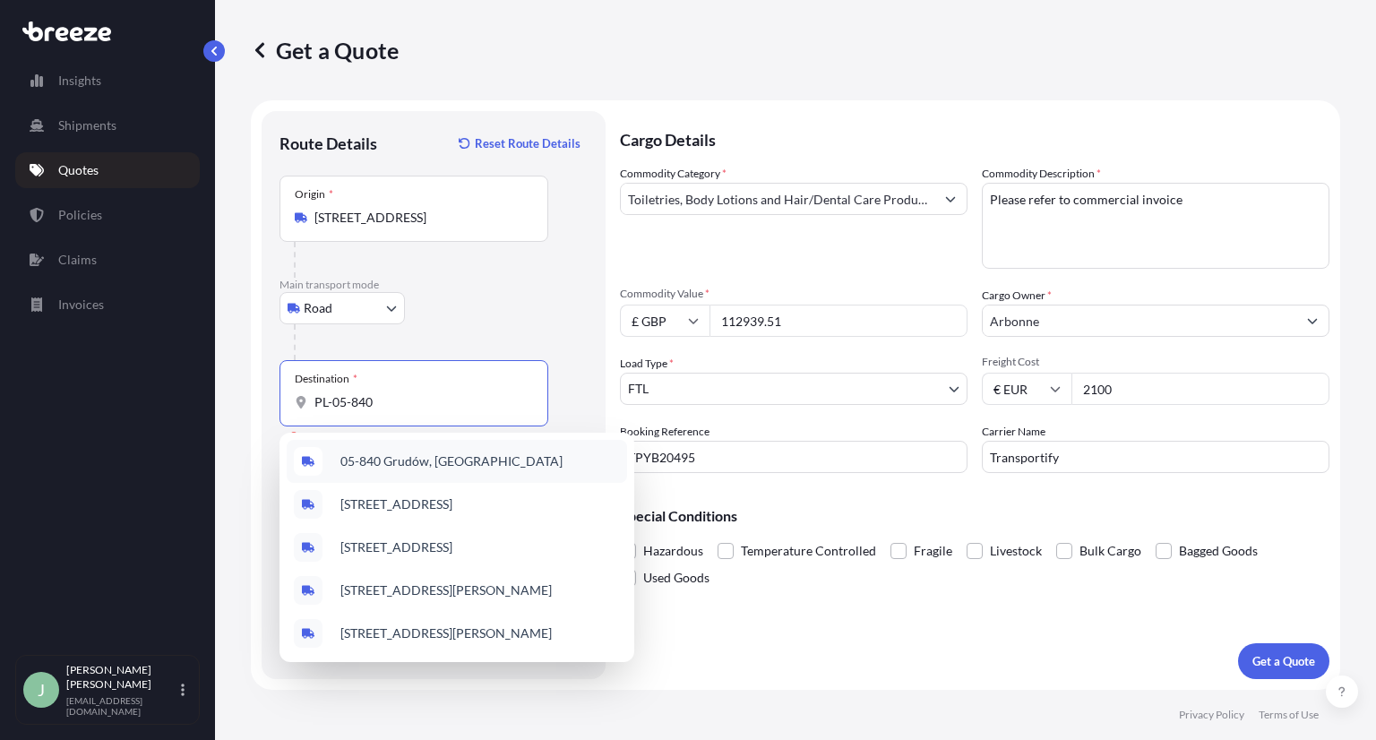
click at [415, 470] on div "05-840 Grudów, [GEOGRAPHIC_DATA]" at bounding box center [457, 461] width 340 height 43
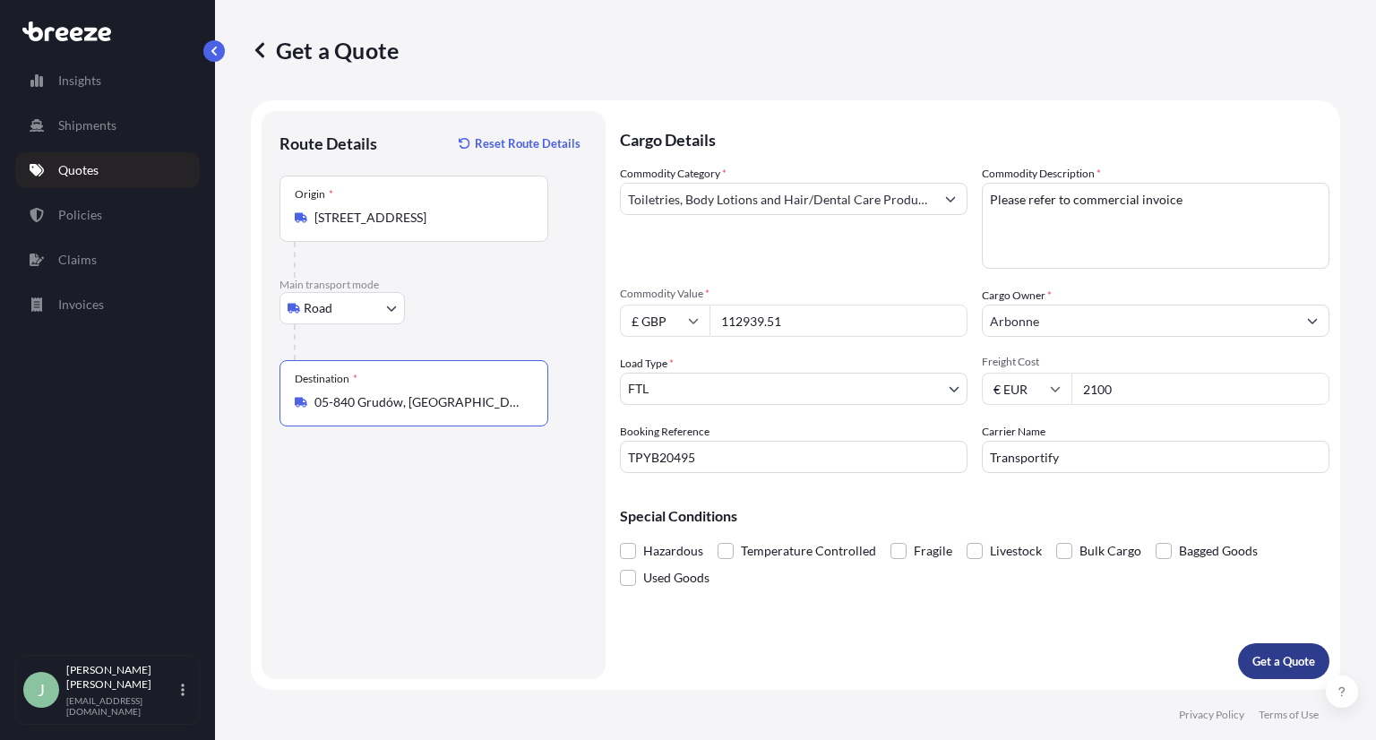
type input "05-840 Grudów, [GEOGRAPHIC_DATA]"
click at [1272, 657] on p "Get a Quote" at bounding box center [1283, 661] width 63 height 18
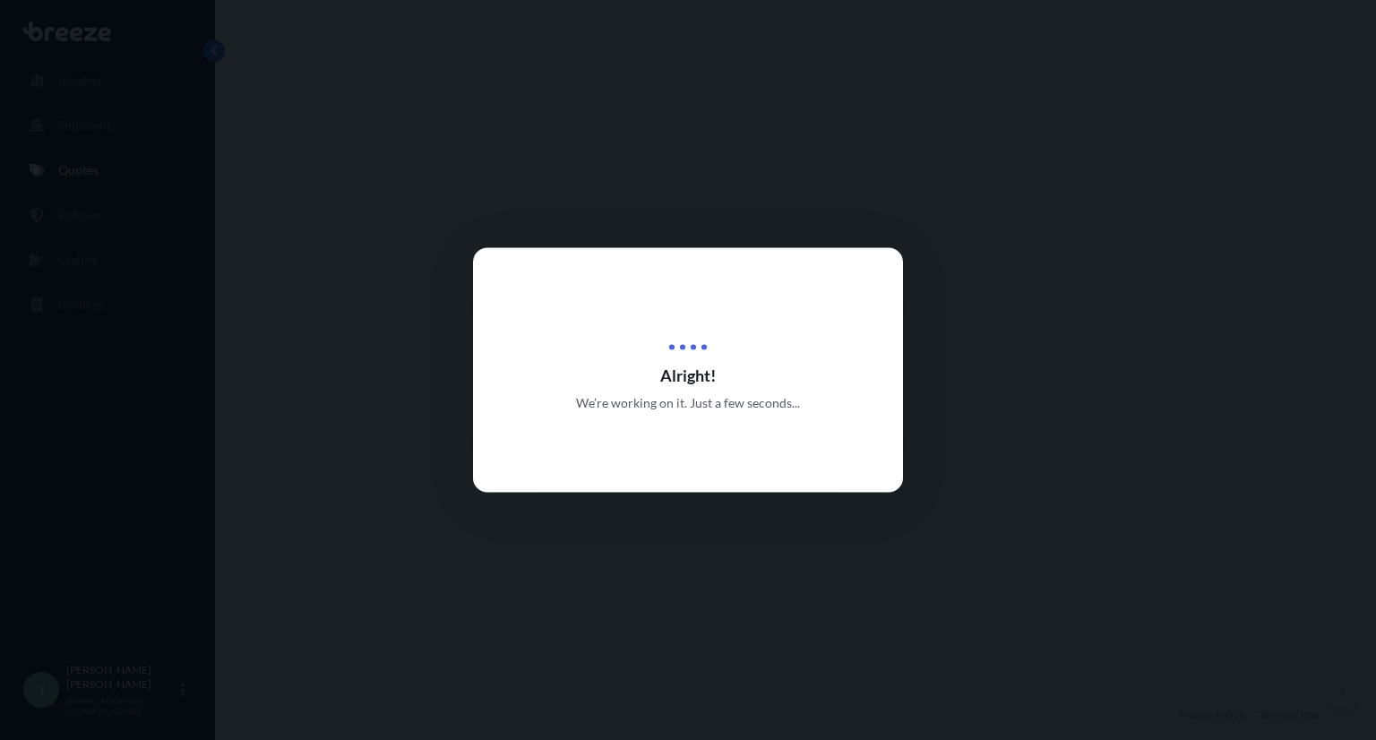
select select "Road"
select select "2"
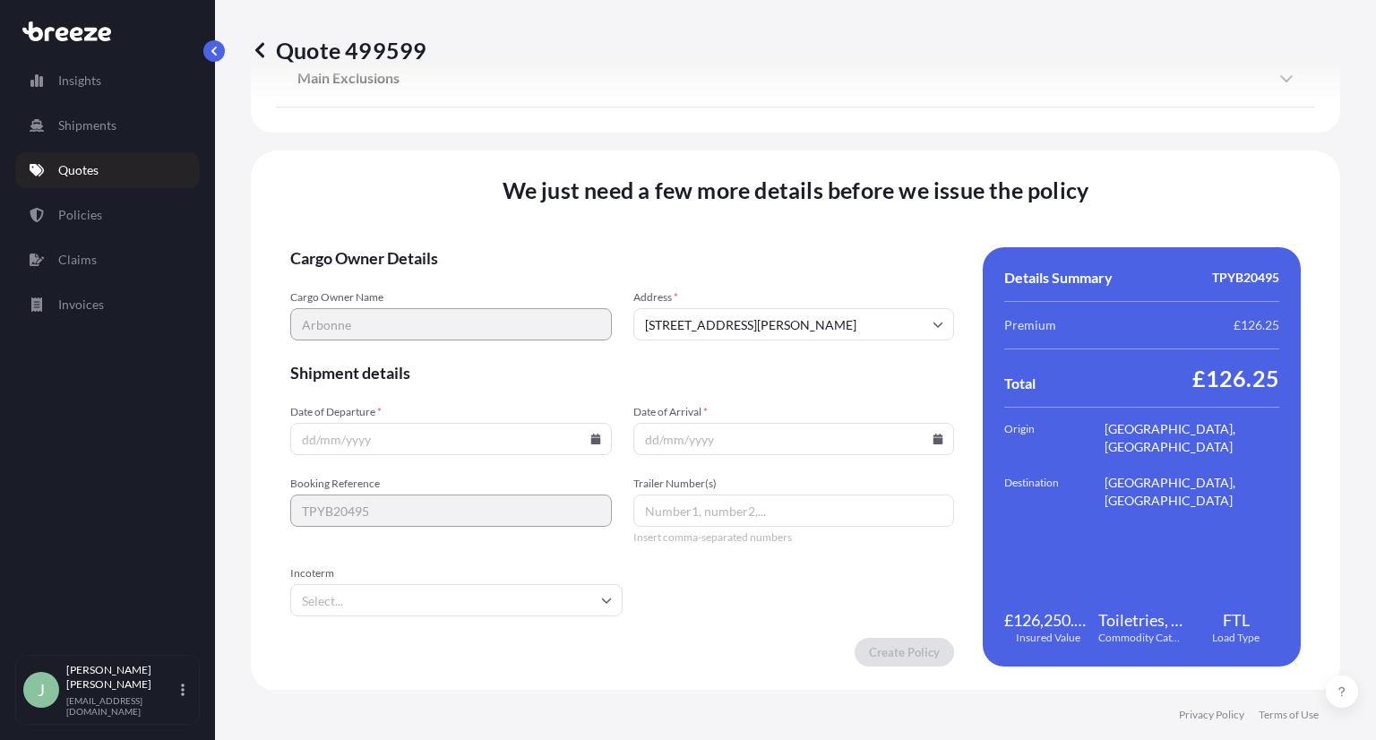
scroll to position [2157, 0]
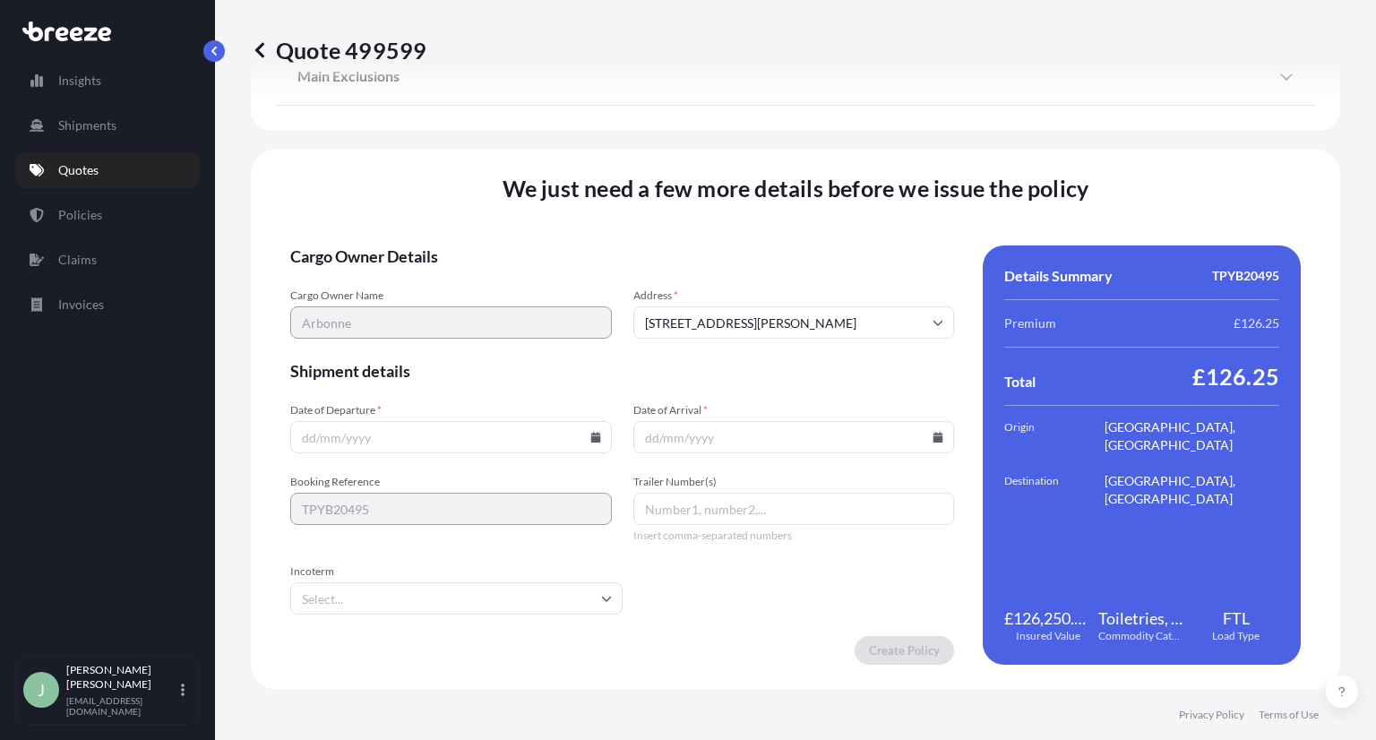
click at [421, 430] on input "Date of Departure *" at bounding box center [451, 437] width 322 height 32
click at [592, 441] on icon at bounding box center [595, 437] width 10 height 11
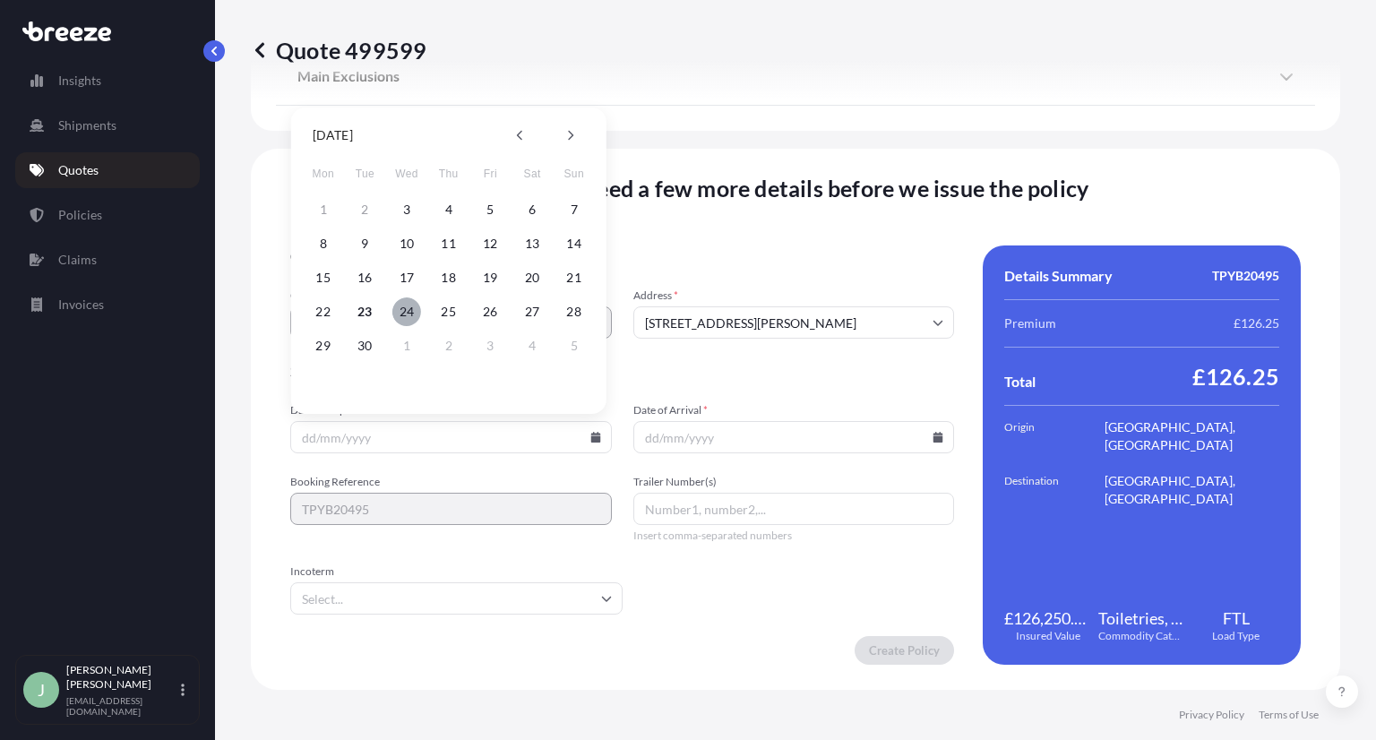
click at [408, 308] on button "24" at bounding box center [406, 311] width 29 height 29
type input "[DATE]"
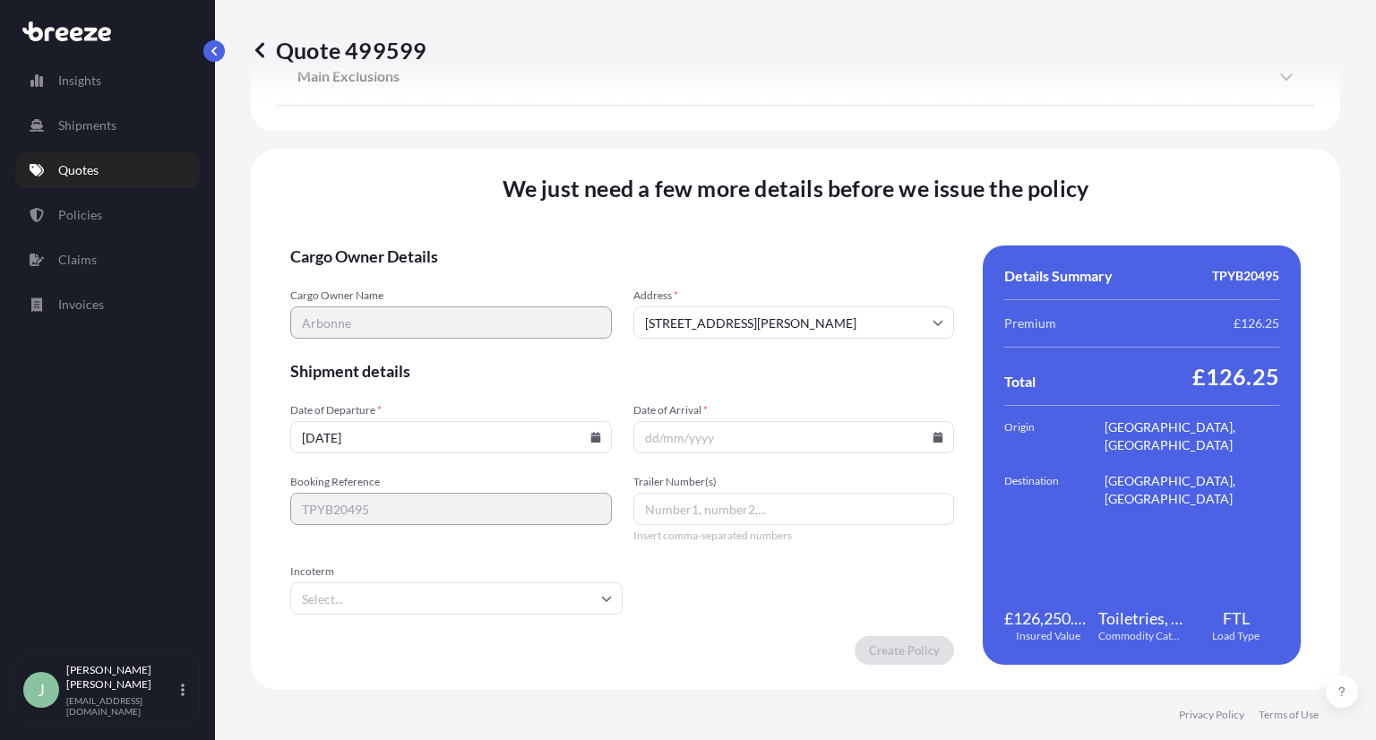
click at [689, 441] on input "Date of Arrival *" at bounding box center [794, 437] width 322 height 32
click at [928, 442] on input "Date of Arrival *" at bounding box center [794, 437] width 322 height 32
click at [933, 438] on icon at bounding box center [938, 437] width 10 height 11
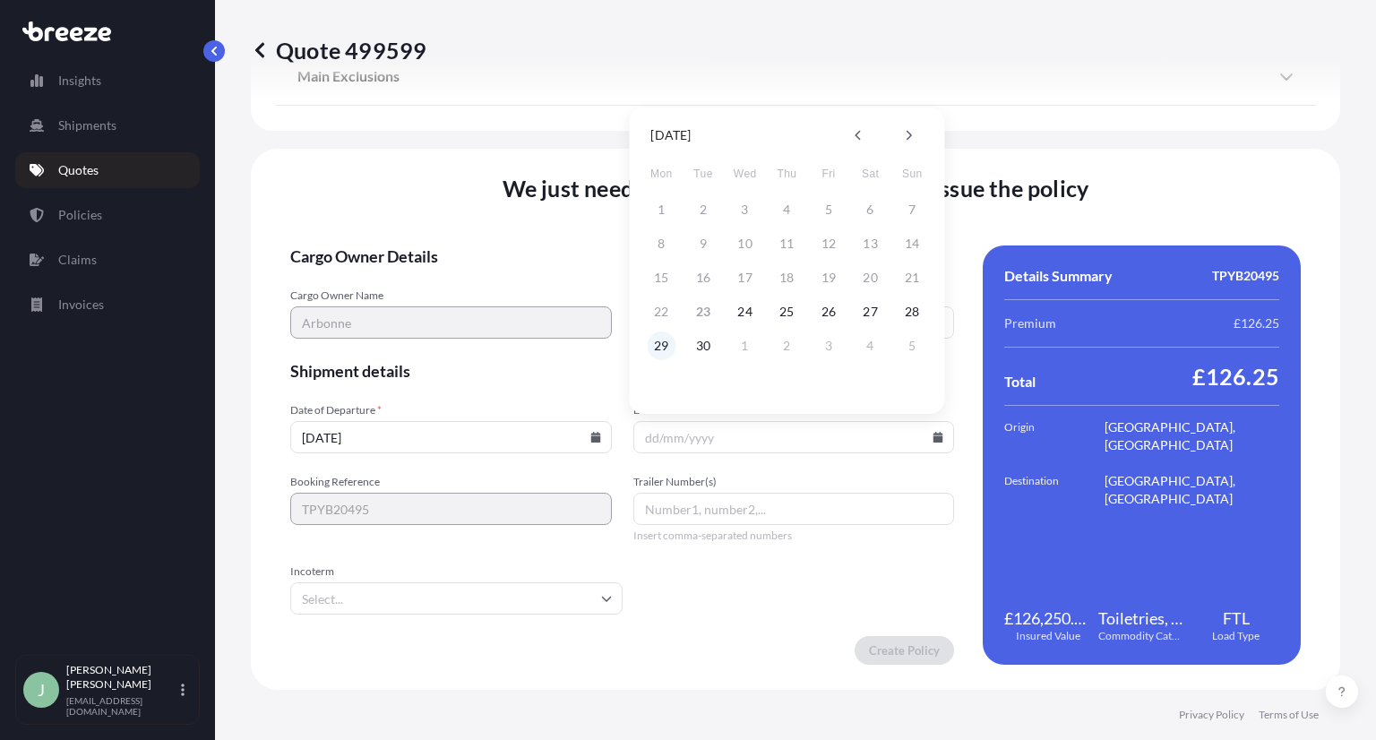
click at [661, 341] on button "29" at bounding box center [661, 345] width 29 height 29
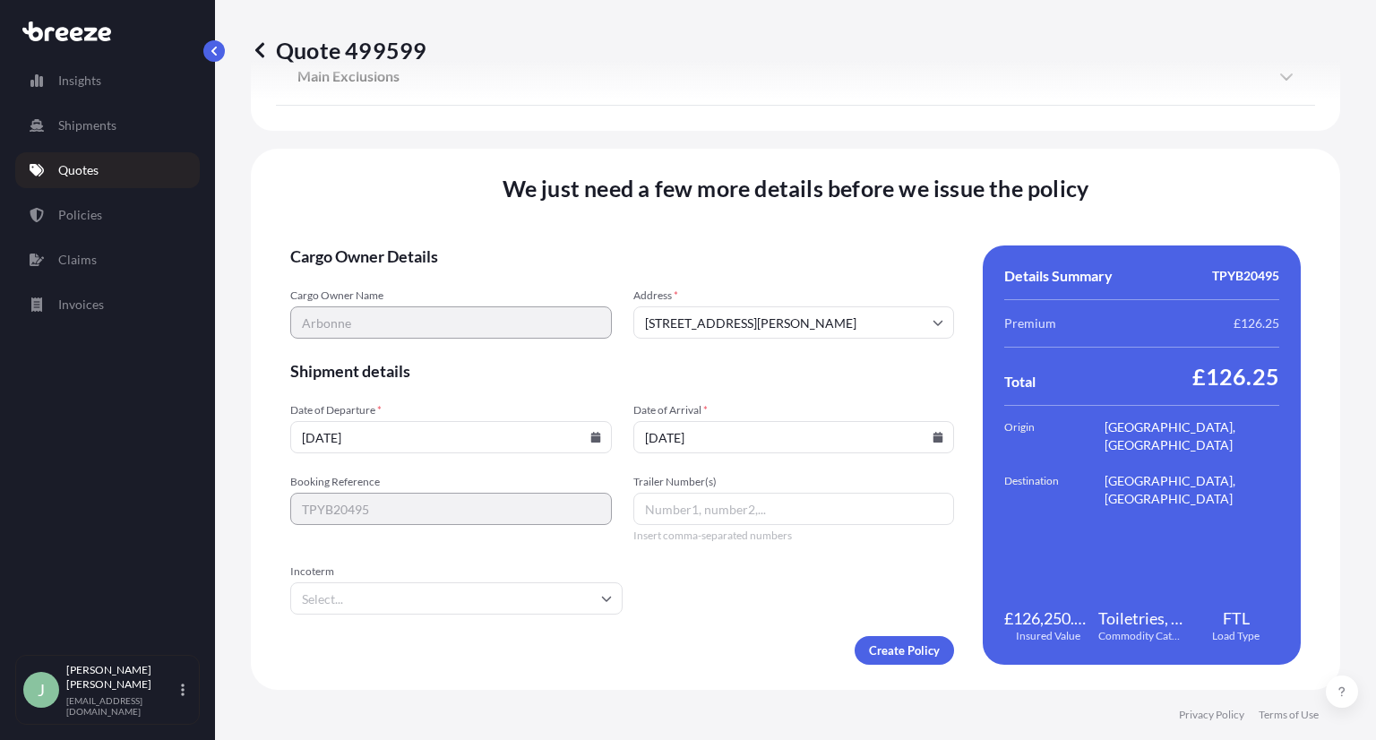
type input "[DATE]"
click at [666, 511] on input "Trailer Number(s)" at bounding box center [794, 509] width 322 height 32
click at [530, 604] on input "Incoterm" at bounding box center [456, 598] width 332 height 32
type input "ddp"
click at [494, 644] on li "DDP" at bounding box center [454, 646] width 314 height 34
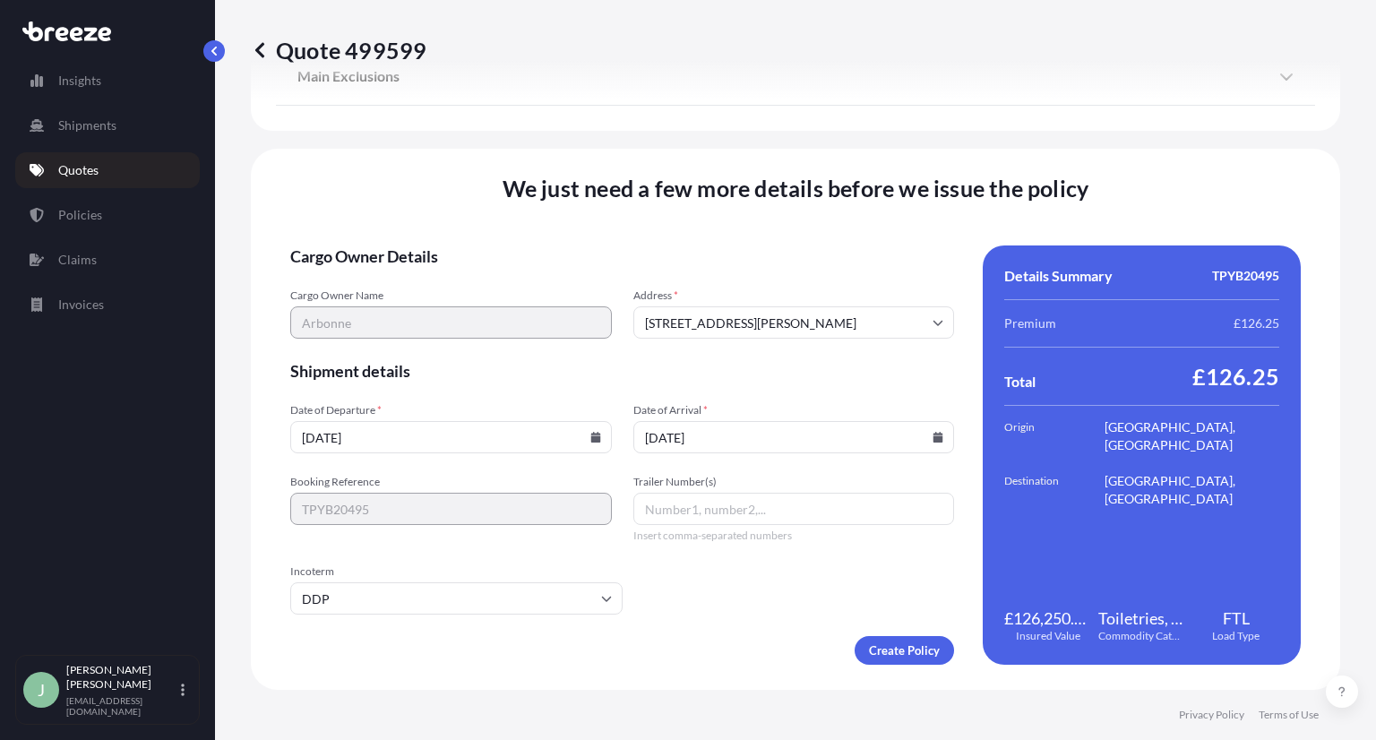
click at [697, 494] on input "Trailer Number(s)" at bounding box center [794, 509] width 322 height 32
type input "Unknown"
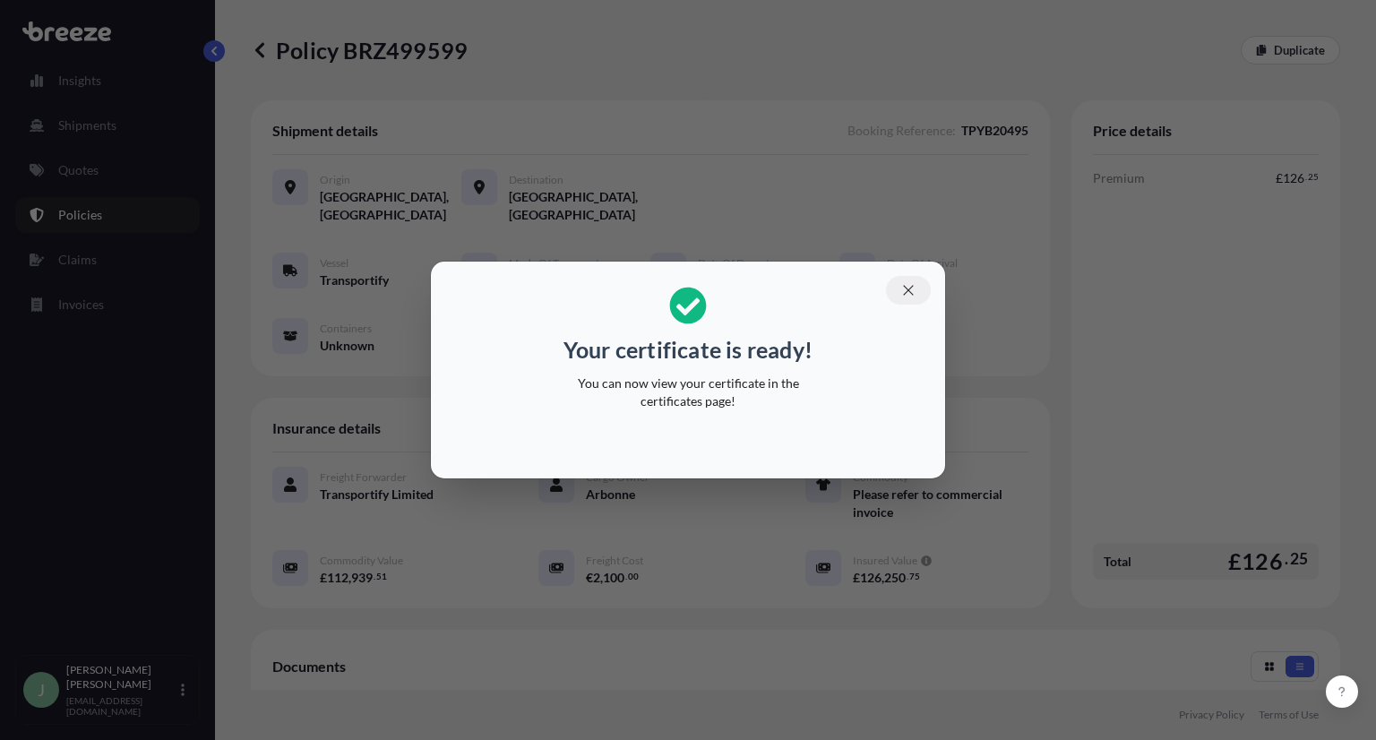
click at [913, 288] on icon "button" at bounding box center [908, 290] width 16 height 16
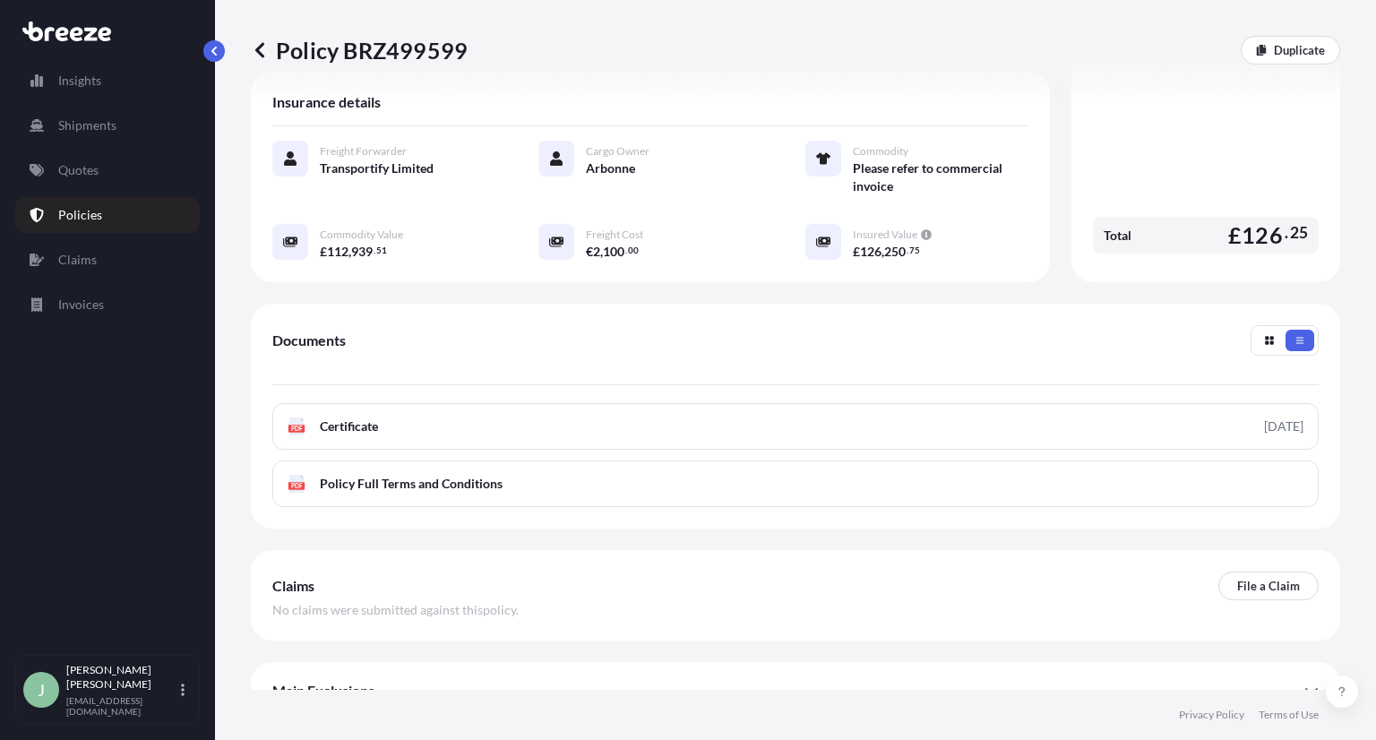
scroll to position [354, 0]
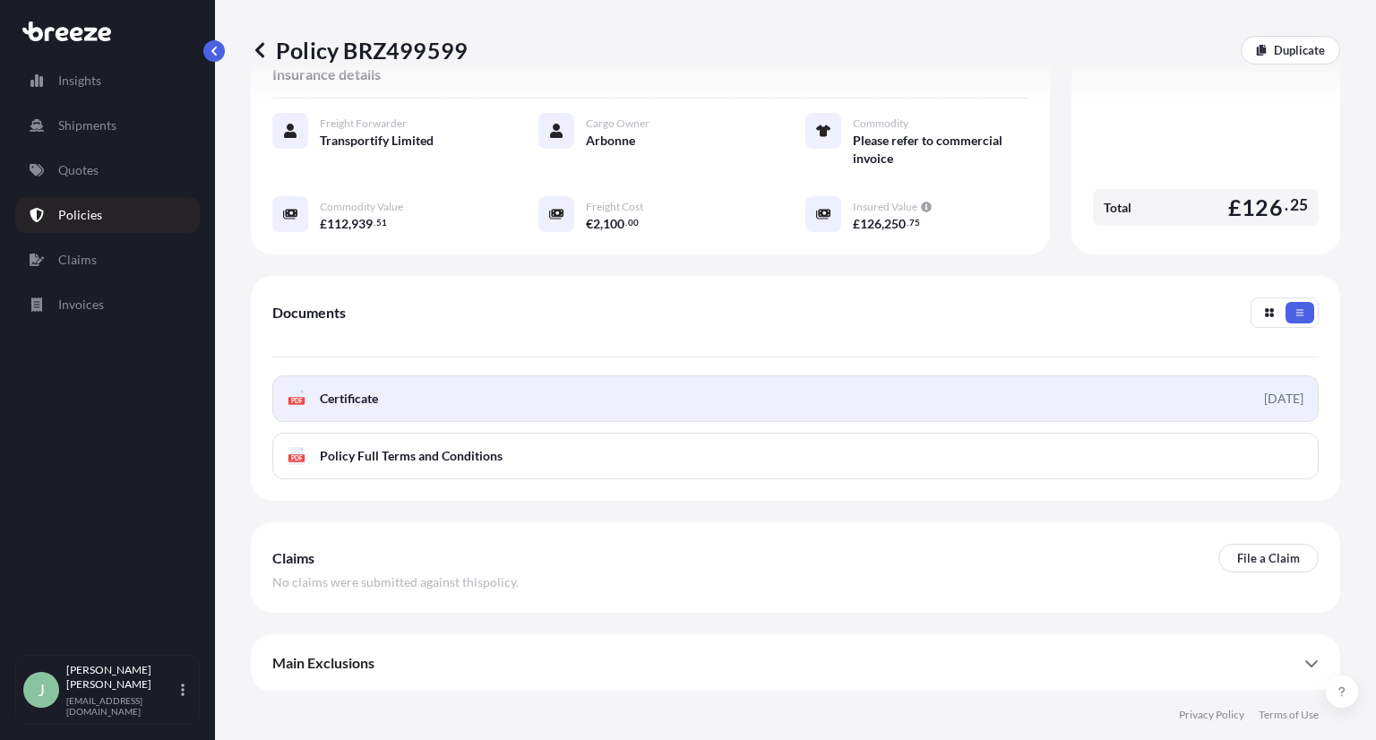
click at [348, 390] on span "Certificate" at bounding box center [349, 399] width 58 height 18
